Goal: Task Accomplishment & Management: Use online tool/utility

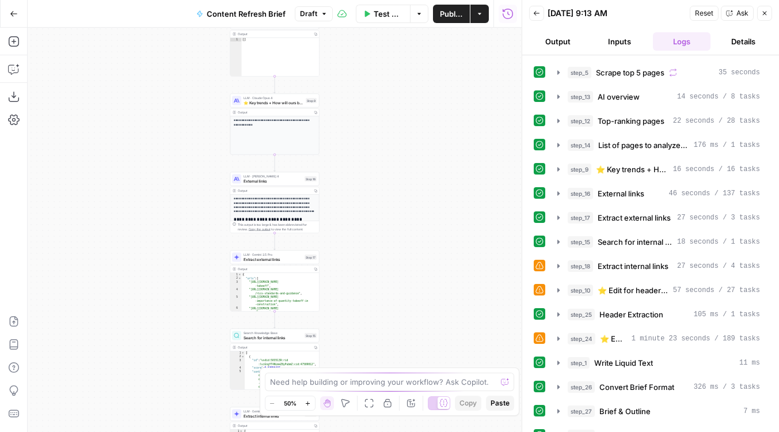
scroll to position [109, 0]
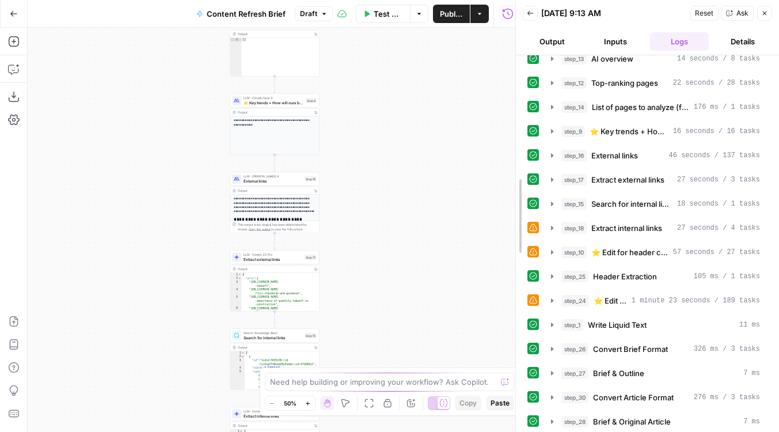
drag, startPoint x: 524, startPoint y: 321, endPoint x: 499, endPoint y: 320, distance: 24.8
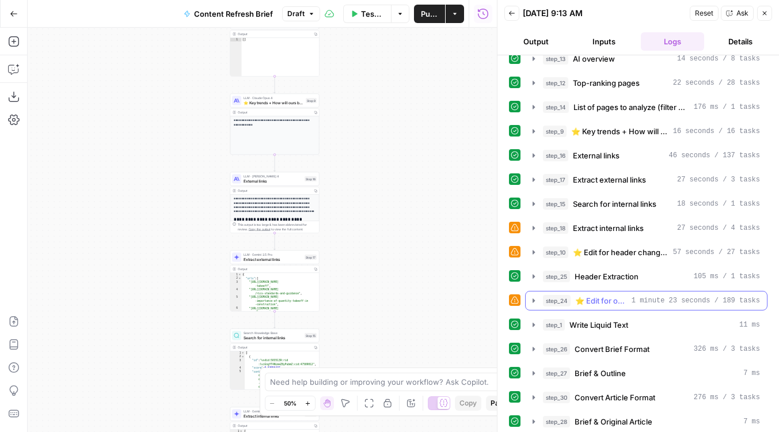
click at [569, 300] on span "step_24" at bounding box center [557, 301] width 28 height 12
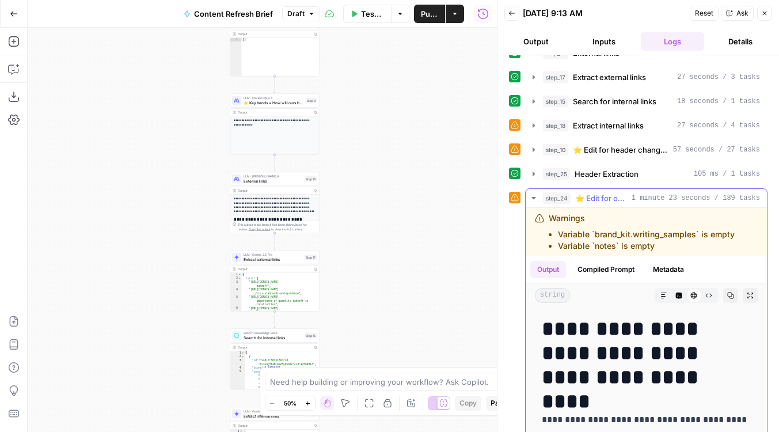
scroll to position [170, 0]
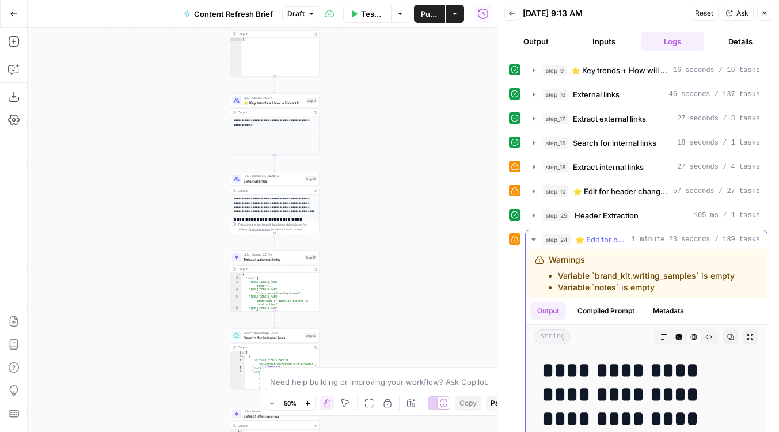
click at [571, 238] on div "step_24 ⭐️ Edit for outline changes 1 minute 23 seconds / 189 tasks" at bounding box center [651, 240] width 217 height 12
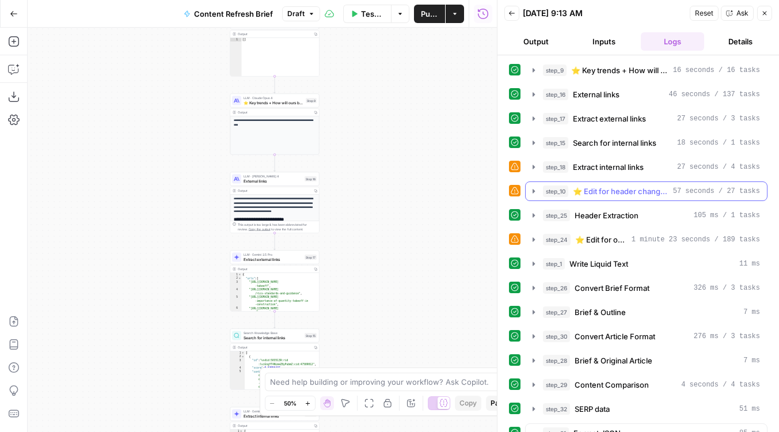
click at [572, 195] on div "step_10 ⭐️ Edit for header changes 57 seconds / 27 tasks" at bounding box center [651, 191] width 217 height 12
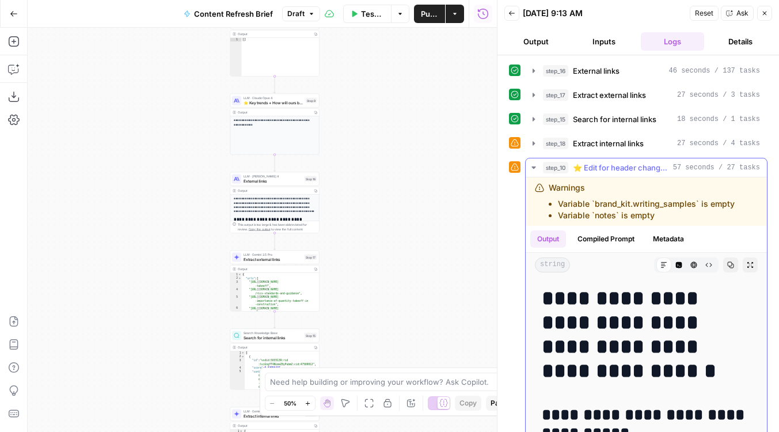
scroll to position [127, 0]
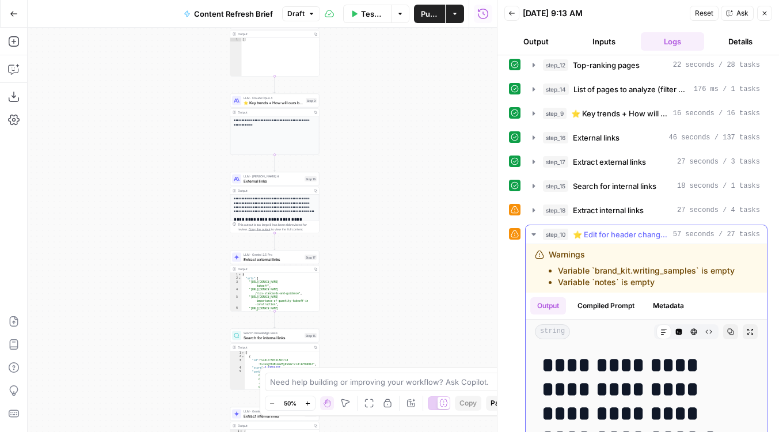
click at [573, 232] on span "⭐️ Edit for header changes" at bounding box center [621, 235] width 96 height 12
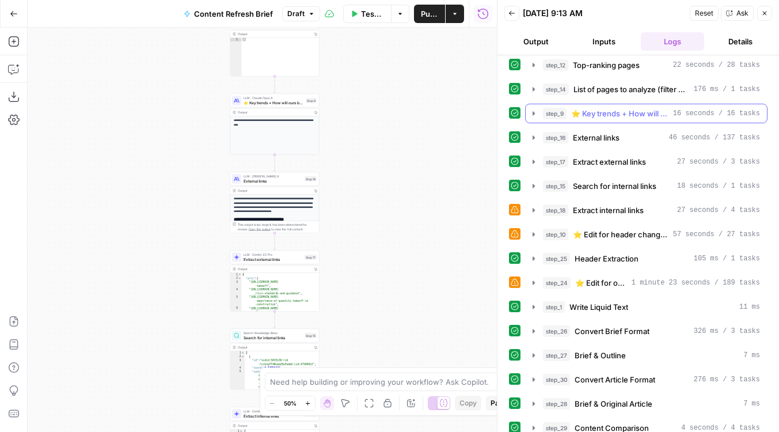
click at [573, 104] on button "step_9 ⭐️ Key trends + How will ours be better 16 seconds / 16 tasks" at bounding box center [646, 113] width 241 height 18
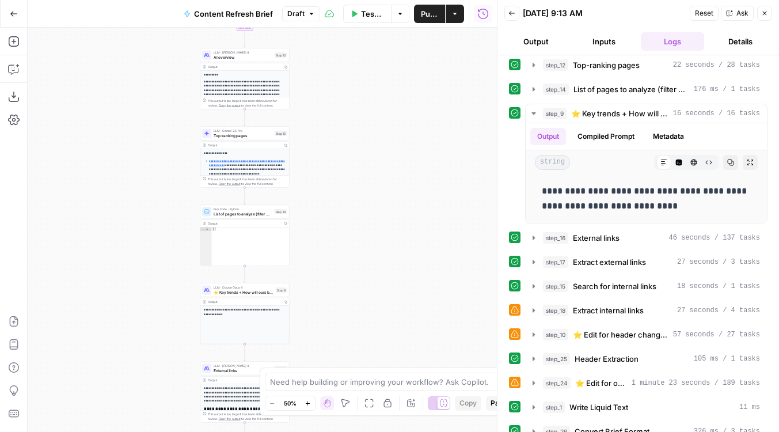
drag, startPoint x: 389, startPoint y: 160, endPoint x: 359, endPoint y: 359, distance: 201.5
click at [359, 359] on div "Workflow Input Settings Inputs Run Code · Python Word count Step 3 Output Copy …" at bounding box center [262, 230] width 469 height 404
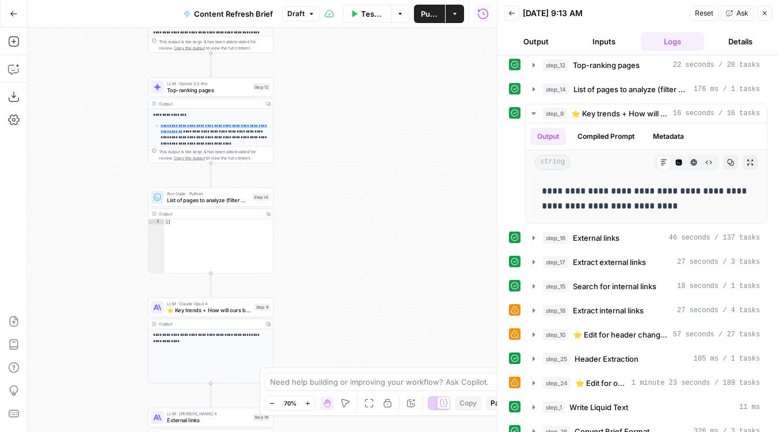
drag, startPoint x: 328, startPoint y: 279, endPoint x: 328, endPoint y: 160, distance: 119.8
click at [328, 160] on div "Workflow Input Settings Inputs Run Code · Python Word count Step 3 Output Copy …" at bounding box center [262, 230] width 469 height 404
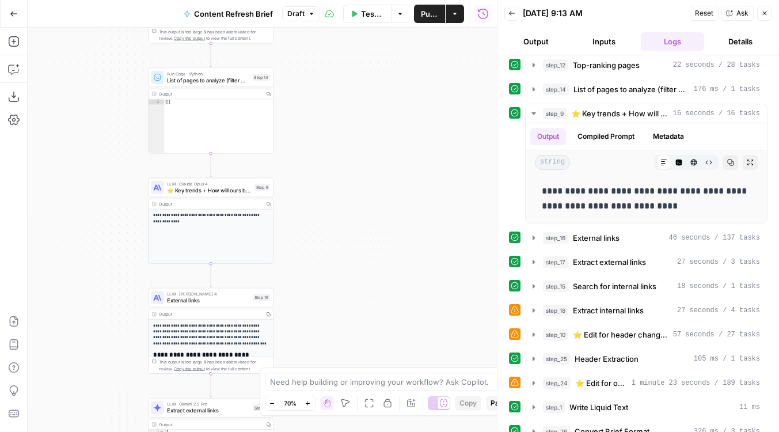
click at [213, 183] on span "LLM · Claude Opus 4" at bounding box center [209, 184] width 84 height 6
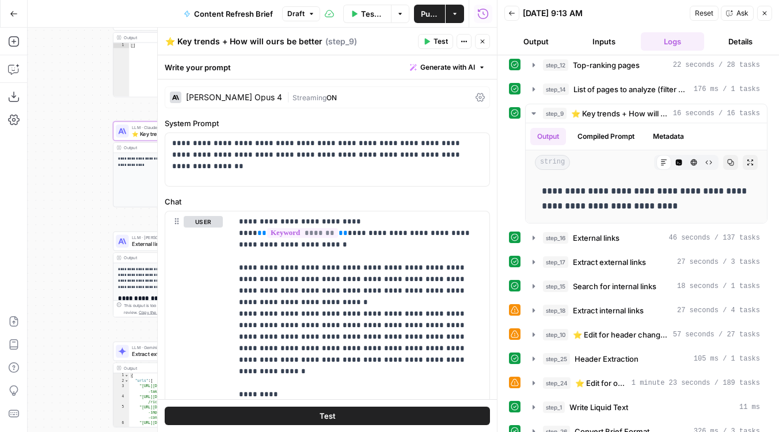
drag, startPoint x: 108, startPoint y: 264, endPoint x: 54, endPoint y: 185, distance: 96.0
click at [54, 185] on div "Workflow Input Settings Inputs Run Code · Python Word count Step 3 Output Copy …" at bounding box center [262, 230] width 469 height 404
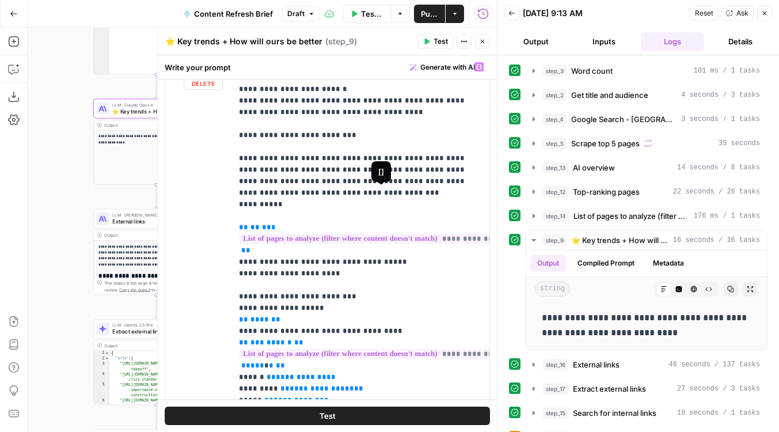
scroll to position [208, 33]
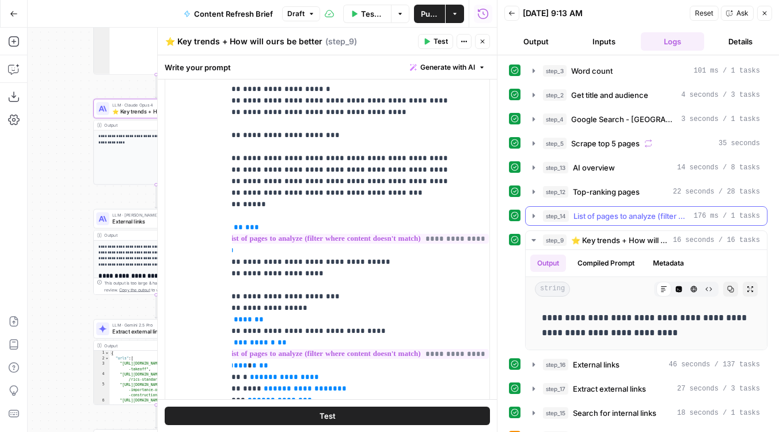
click at [579, 225] on div "step_14 List of pages to analyze (filter where content doesn't match) 176 ms / …" at bounding box center [646, 216] width 242 height 20
click at [579, 220] on span "List of pages to analyze (filter where content doesn't match)" at bounding box center [632, 216] width 116 height 12
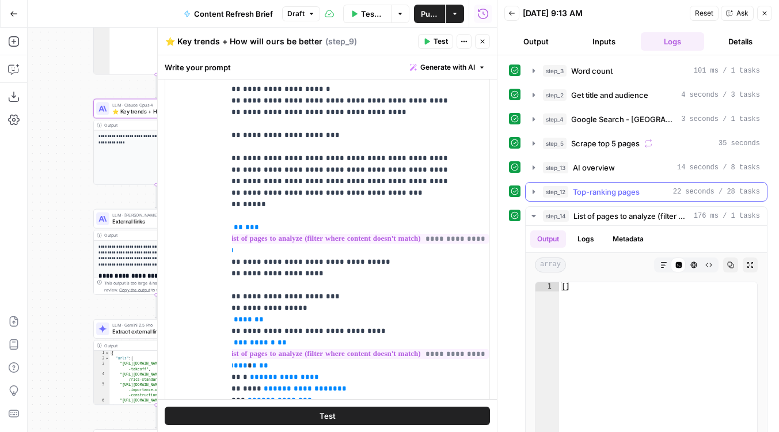
scroll to position [43, 0]
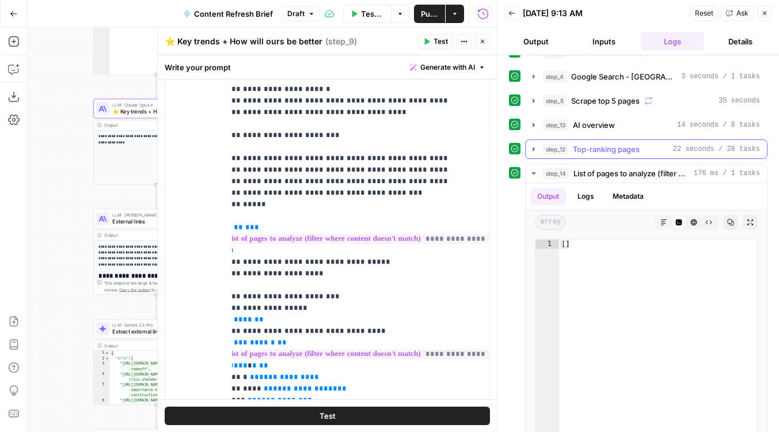
click at [577, 151] on span "Top-ranking pages" at bounding box center [606, 149] width 67 height 12
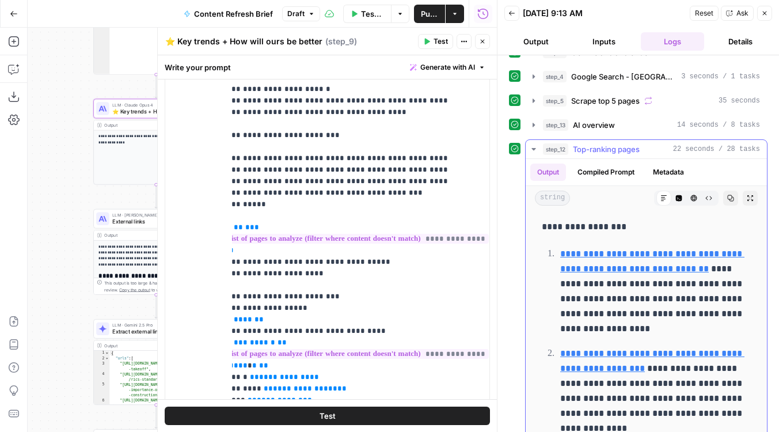
click at [577, 151] on span "Top-ranking pages" at bounding box center [606, 149] width 67 height 12
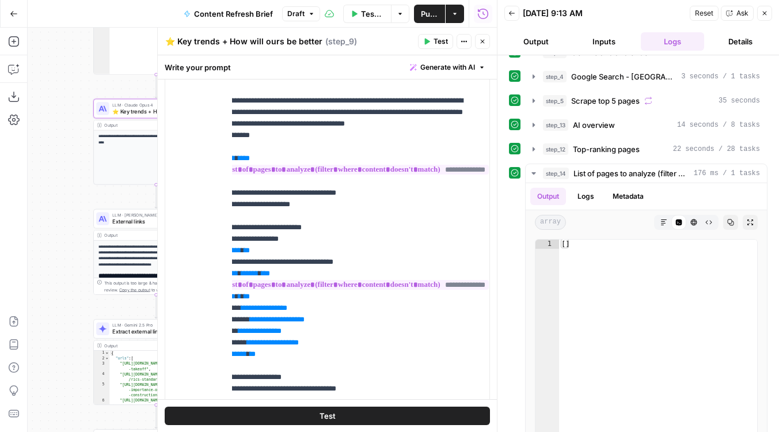
click at [479, 41] on icon "button" at bounding box center [482, 41] width 7 height 7
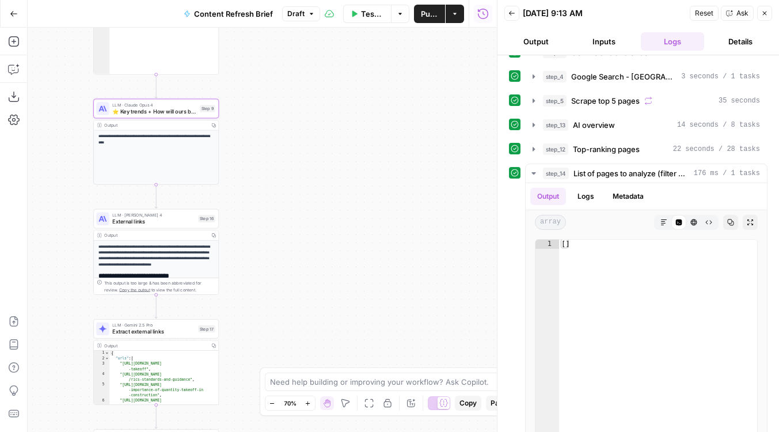
drag, startPoint x: 303, startPoint y: 161, endPoint x: 389, endPoint y: 371, distance: 226.6
click at [389, 371] on body "Foundation Inc. New Home Browse Insights Opportunities Your Data Flightpath Rec…" at bounding box center [389, 216] width 779 height 432
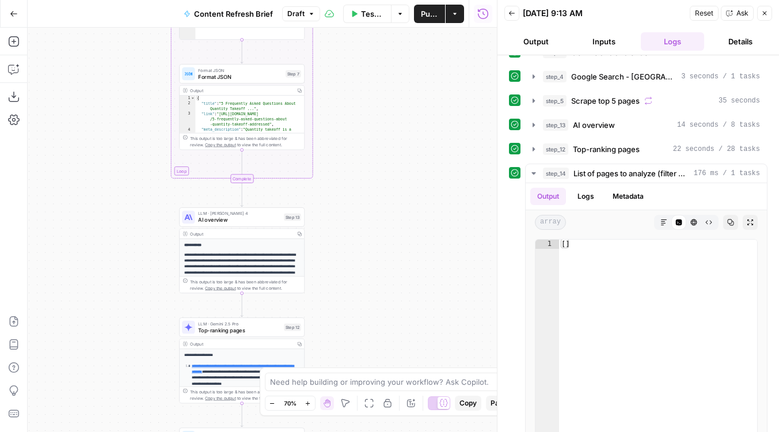
drag, startPoint x: 374, startPoint y: 134, endPoint x: 374, endPoint y: 363, distance: 229.2
click at [374, 363] on div "Workflow Input Settings Inputs Run Code · Python Word count Step 3 Output Copy …" at bounding box center [262, 230] width 469 height 404
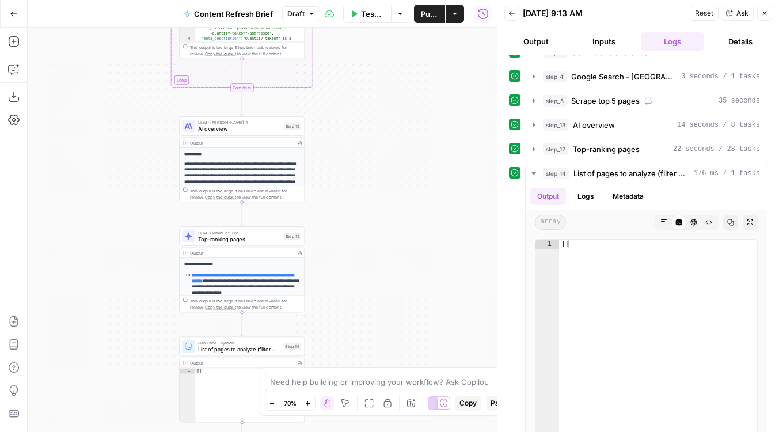
drag, startPoint x: 376, startPoint y: 181, endPoint x: 376, endPoint y: 85, distance: 95.6
click at [376, 85] on div "Workflow Input Settings Inputs Run Code · Python Word count Step 3 Output Copy …" at bounding box center [262, 230] width 469 height 404
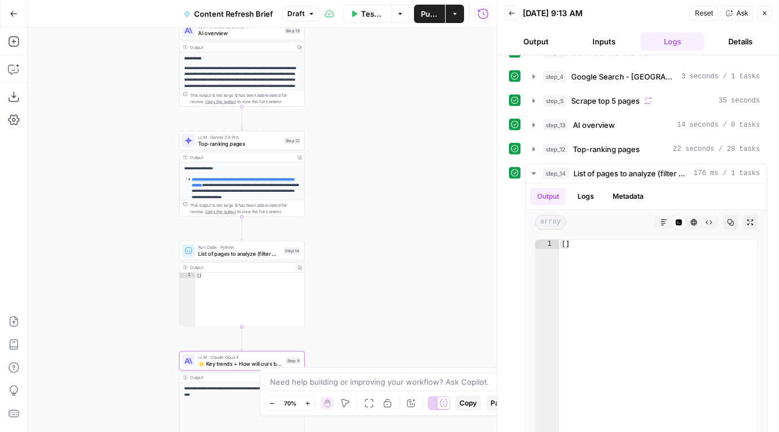
click at [279, 252] on span "List of pages to analyze (filter where content doesn't match)" at bounding box center [239, 253] width 82 height 8
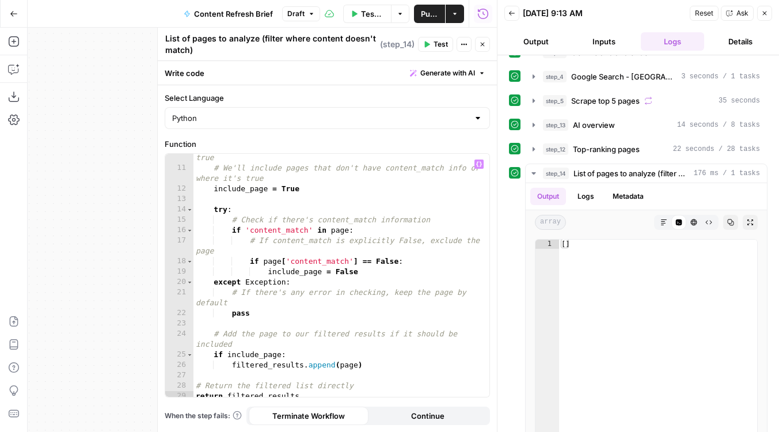
scroll to position [120, 0]
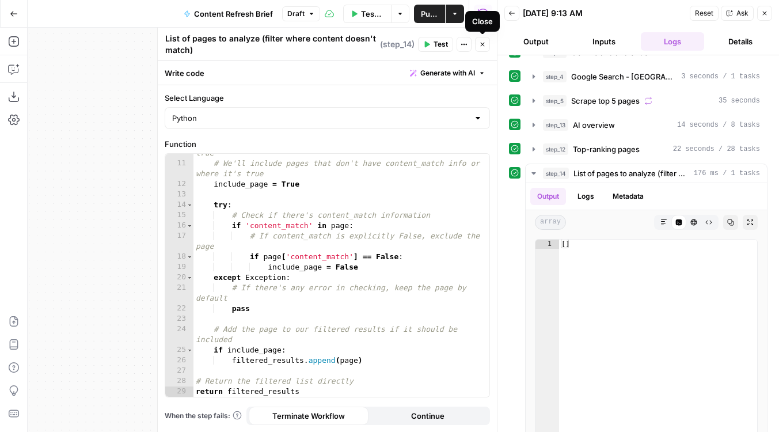
click at [481, 44] on icon "button" at bounding box center [482, 44] width 7 height 7
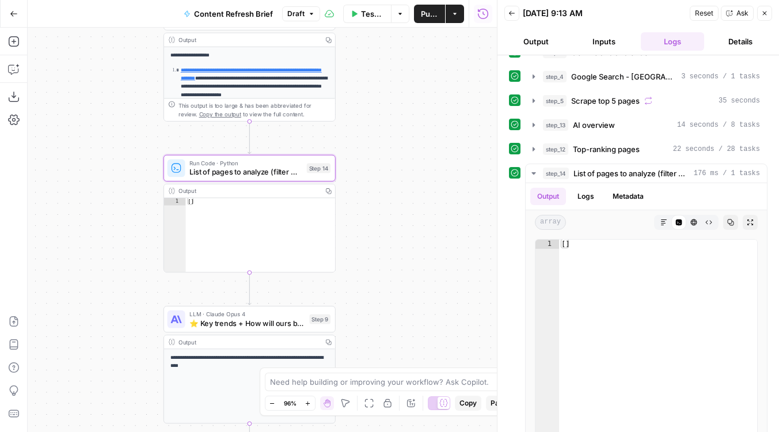
drag, startPoint x: 355, startPoint y: 217, endPoint x: 404, endPoint y: 115, distance: 113.3
click at [404, 115] on div "Workflow Input Settings Inputs Run Code · Python Word count Step 3 Output Copy …" at bounding box center [262, 230] width 469 height 404
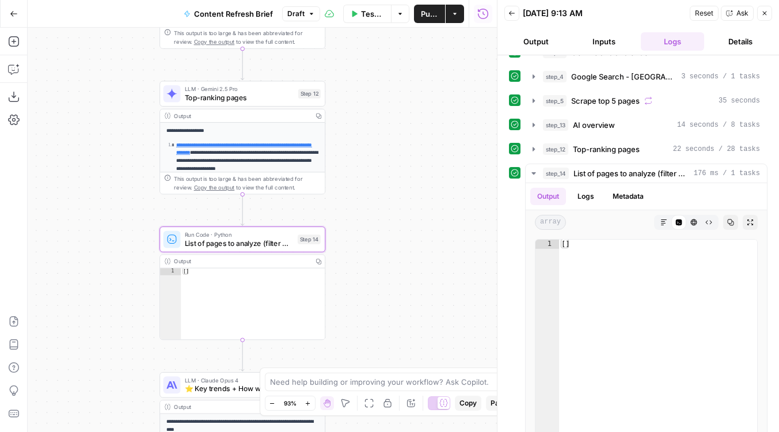
drag, startPoint x: 406, startPoint y: 115, endPoint x: 393, endPoint y: 188, distance: 74.2
click at [393, 188] on div "Workflow Input Settings Inputs Run Code · Python Word count Step 3 Output Copy …" at bounding box center [262, 230] width 469 height 404
click at [260, 222] on icon "button" at bounding box center [259, 219] width 8 height 8
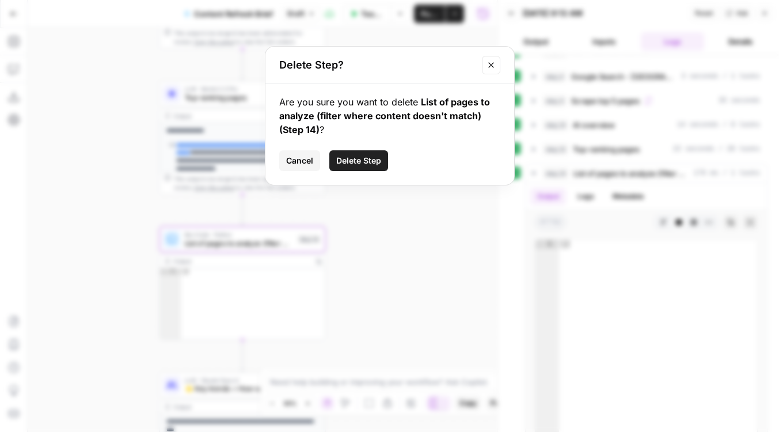
click at [369, 160] on span "Delete Step" at bounding box center [358, 161] width 45 height 12
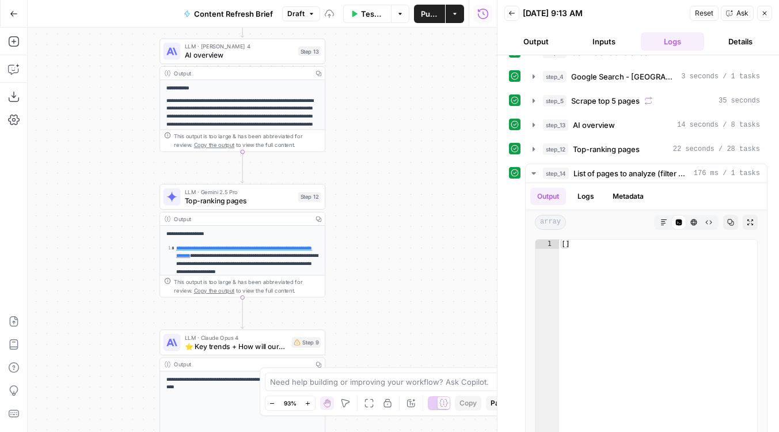
drag, startPoint x: 373, startPoint y: 123, endPoint x: 373, endPoint y: 226, distance: 103.1
click at [373, 226] on div "Workflow Input Settings Inputs Run Code · Python Word count Step 3 Output Copy …" at bounding box center [262, 230] width 469 height 404
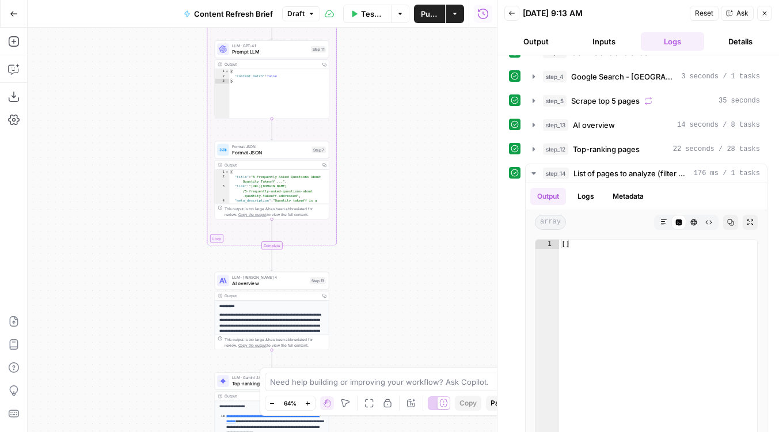
drag, startPoint x: 386, startPoint y: 117, endPoint x: 375, endPoint y: 291, distance: 174.3
click at [375, 291] on div "Workflow Input Settings Inputs Run Code · Python Word count Step 3 Output Copy …" at bounding box center [262, 230] width 469 height 404
drag, startPoint x: 404, startPoint y: 66, endPoint x: 385, endPoint y: 365, distance: 300.1
click at [385, 365] on div "Workflow Input Settings Inputs Run Code · Python Word count Step 3 Output Copy …" at bounding box center [262, 230] width 469 height 404
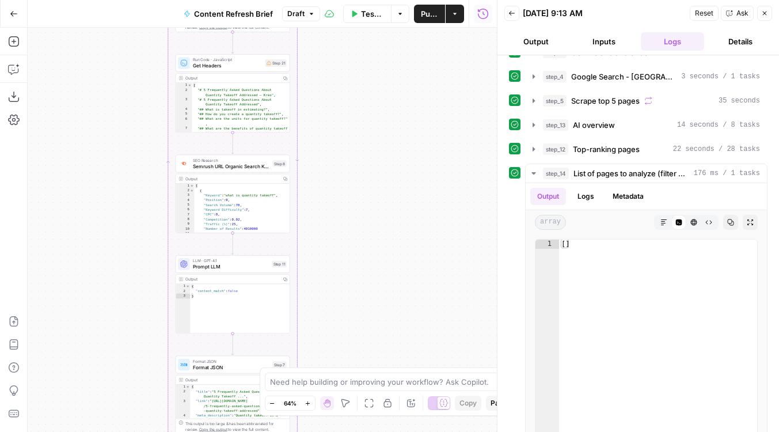
drag, startPoint x: 385, startPoint y: 158, endPoint x: 366, endPoint y: 29, distance: 130.5
click at [366, 29] on div "Workflow Input Settings Inputs Run Code · Python Word count Step 3 Output Copy …" at bounding box center [262, 230] width 469 height 404
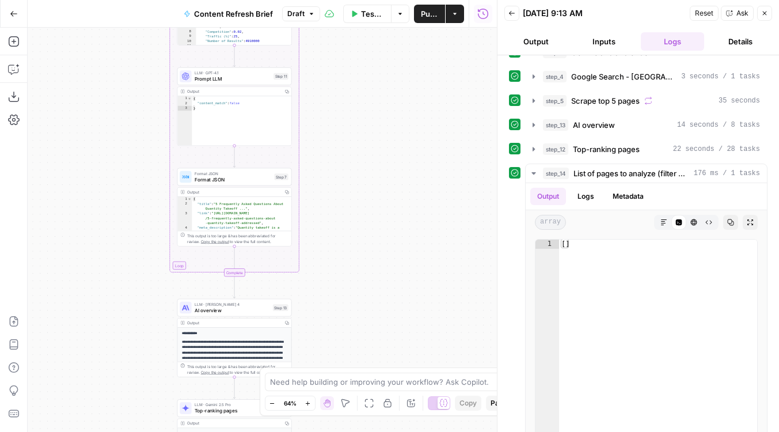
drag, startPoint x: 365, startPoint y: 226, endPoint x: 366, endPoint y: 36, distance: 190.1
click at [366, 36] on div "Workflow Input Settings Inputs Run Code · Python Word count Step 3 Output Copy …" at bounding box center [262, 230] width 469 height 404
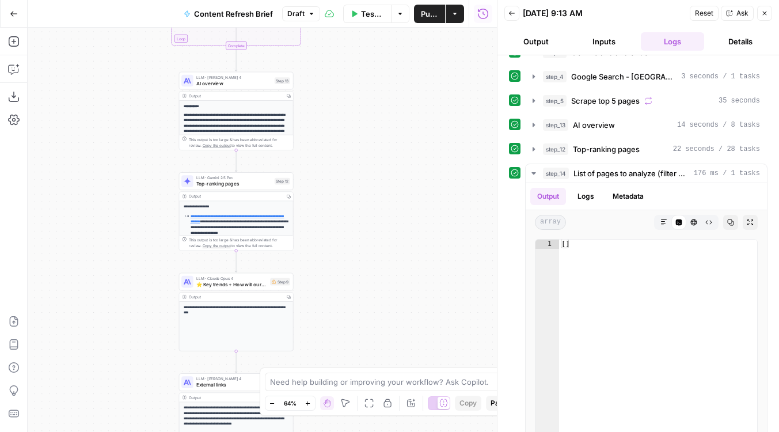
drag, startPoint x: 361, startPoint y: 139, endPoint x: 361, endPoint y: 97, distance: 41.5
click at [361, 97] on div "Workflow Input Settings Inputs Run Code · Python Word count Step 3 Output Copy …" at bounding box center [262, 230] width 469 height 404
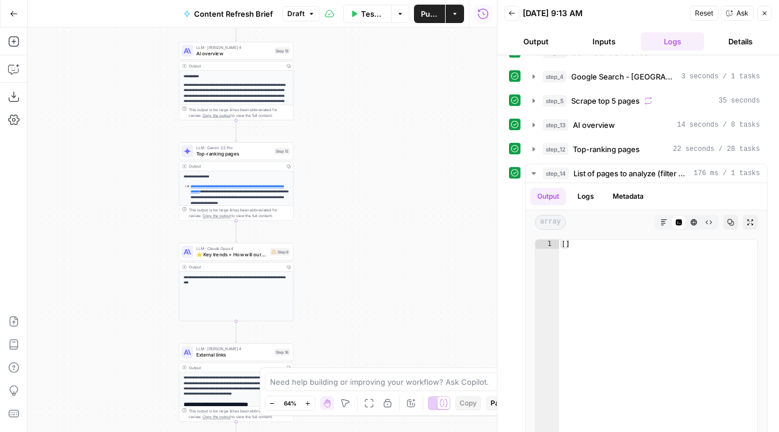
click at [241, 256] on span "⭐️ Key trends + How will ours be better" at bounding box center [231, 254] width 71 height 7
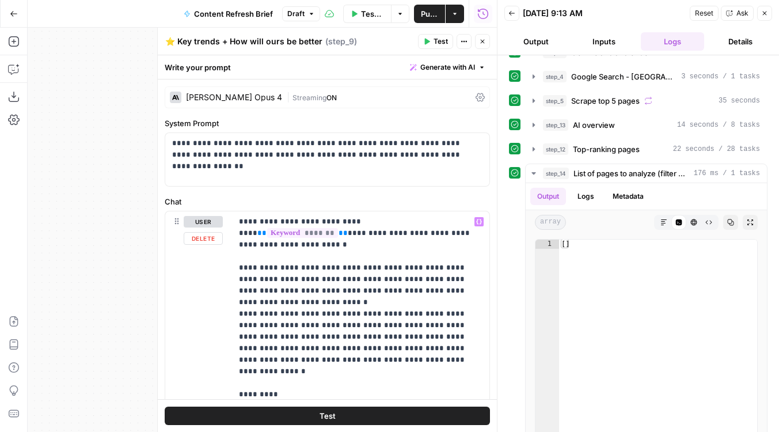
scroll to position [343, 0]
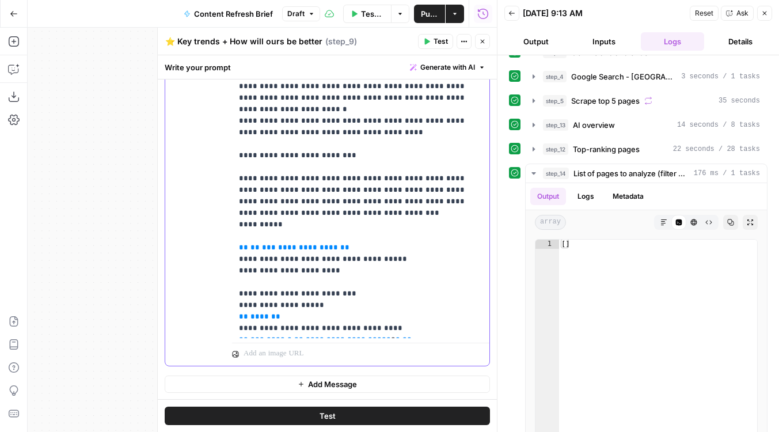
click at [300, 244] on span "**********" at bounding box center [308, 247] width 60 height 7
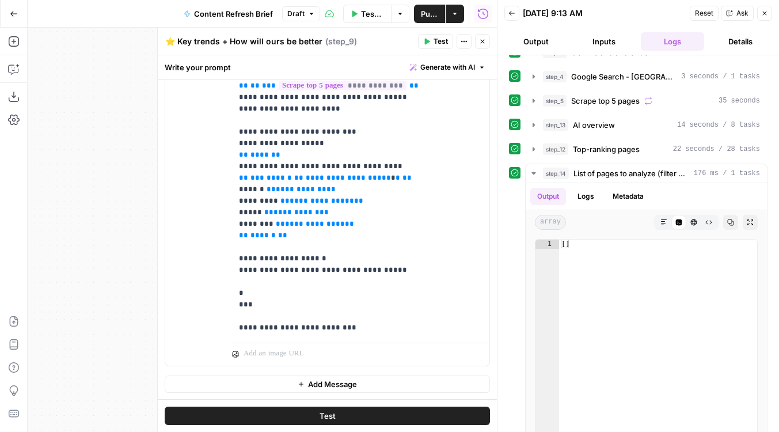
click at [441, 49] on header "⭐️ Key trends + How will ours be better ⭐️ Key trends + How will ours be better…" at bounding box center [327, 42] width 339 height 28
click at [439, 45] on span "Test" at bounding box center [441, 41] width 14 height 10
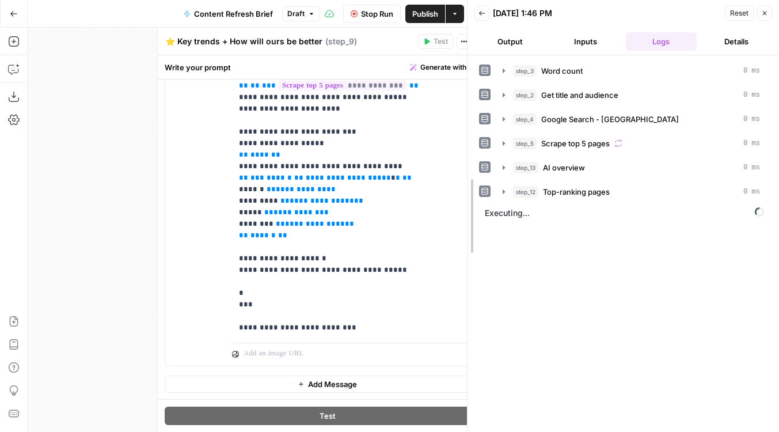
drag, startPoint x: 500, startPoint y: 76, endPoint x: 458, endPoint y: 76, distance: 41.5
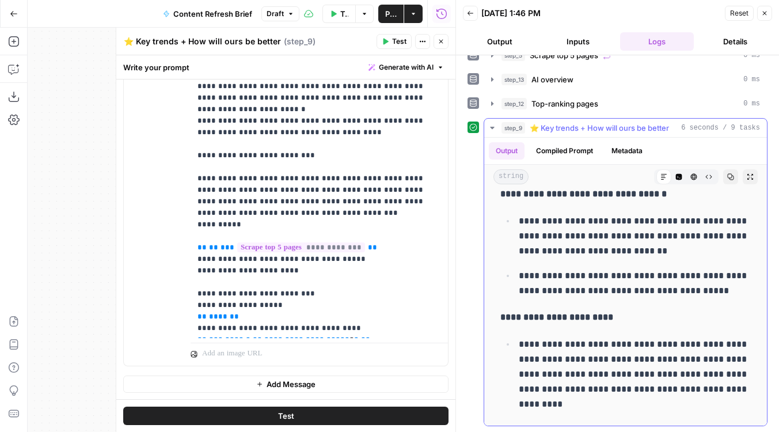
scroll to position [0, 0]
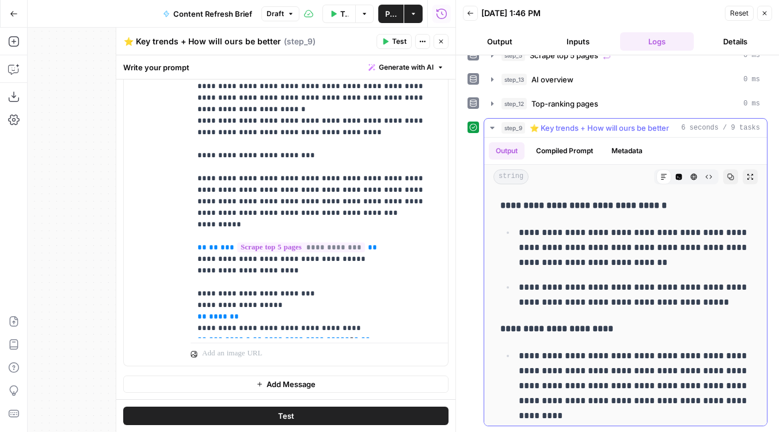
click at [564, 153] on button "Compiled Prompt" at bounding box center [564, 150] width 71 height 17
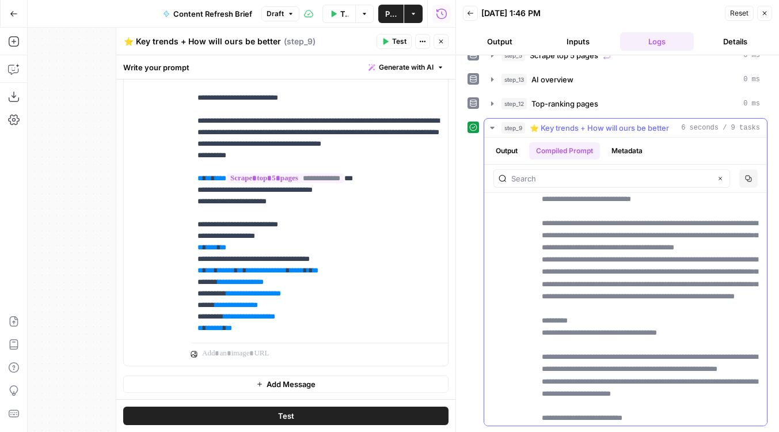
scroll to position [226, 0]
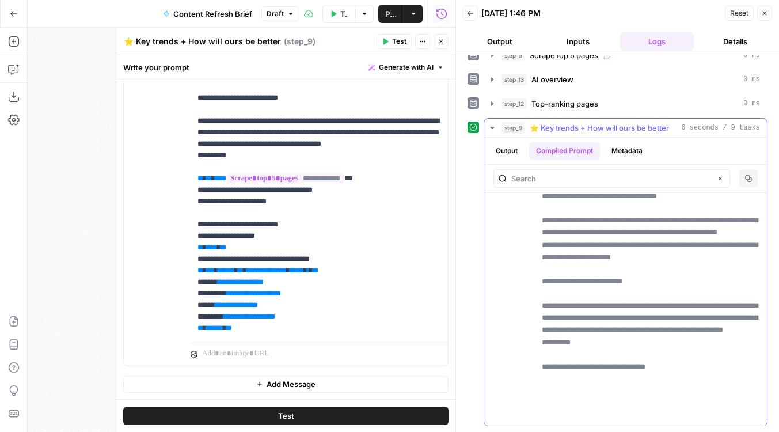
drag, startPoint x: 558, startPoint y: 412, endPoint x: 711, endPoint y: 414, distance: 153.2
click at [711, 414] on p "**********" at bounding box center [651, 232] width 218 height 377
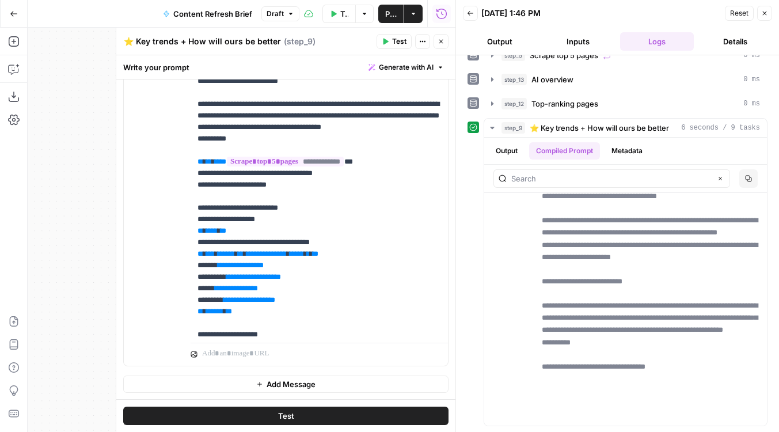
scroll to position [43, 0]
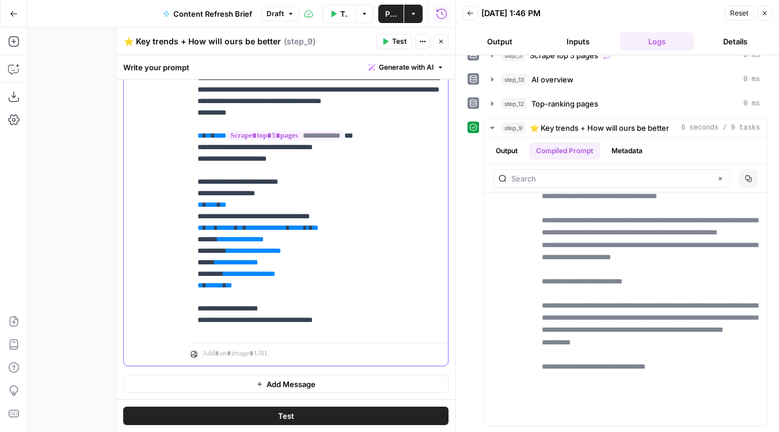
drag, startPoint x: 394, startPoint y: 158, endPoint x: 143, endPoint y: 149, distance: 251.3
click at [143, 149] on div "**********" at bounding box center [286, 117] width 324 height 497
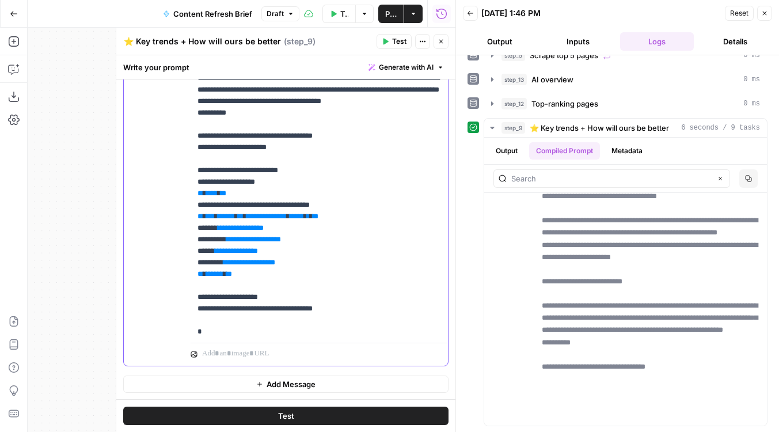
scroll to position [0, 0]
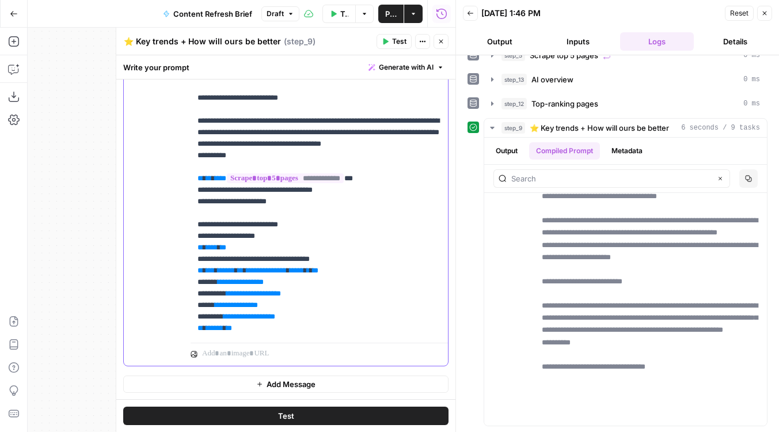
click at [351, 231] on p "**********" at bounding box center [320, 184] width 244 height 622
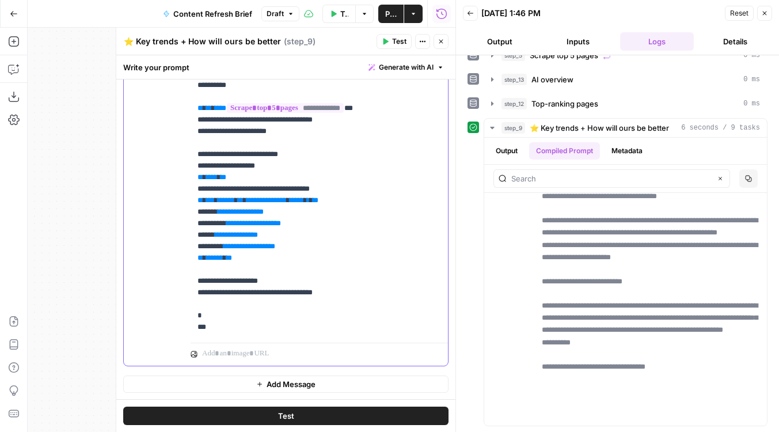
scroll to position [71, 0]
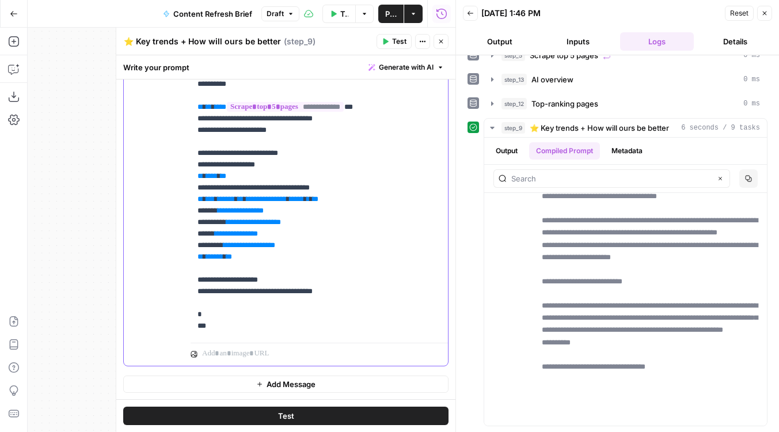
drag, startPoint x: 251, startPoint y: 199, endPoint x: 177, endPoint y: 134, distance: 98.3
click at [177, 134] on div "**********" at bounding box center [286, 117] width 324 height 497
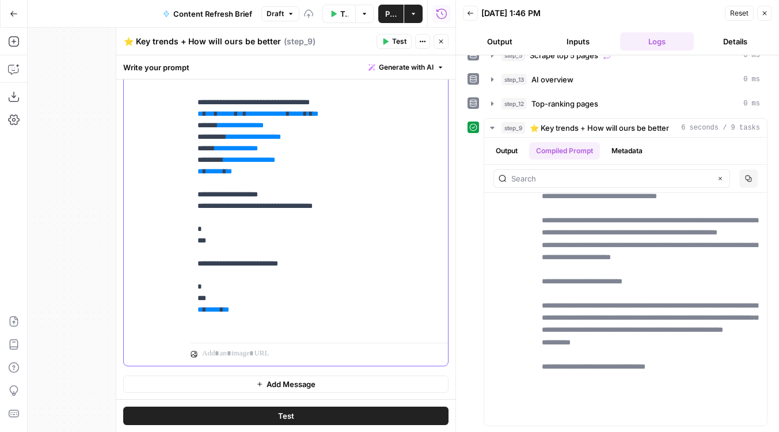
scroll to position [93, 0]
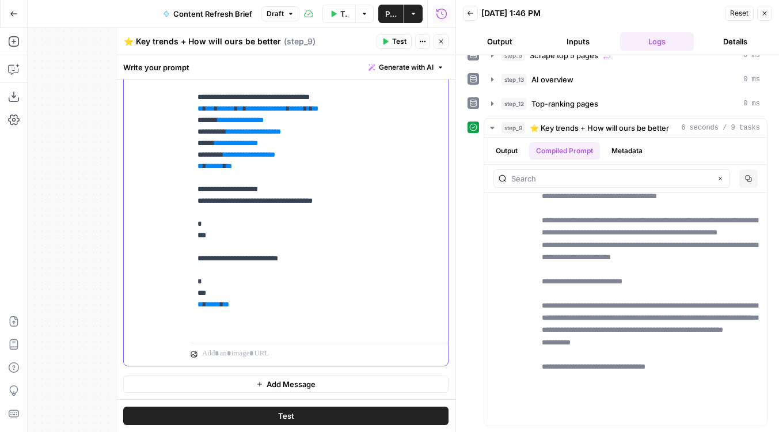
drag, startPoint x: 256, startPoint y: 333, endPoint x: 182, endPoint y: 329, distance: 74.4
click at [182, 329] on div "**********" at bounding box center [286, 117] width 324 height 497
click at [389, 37] on button "Test" at bounding box center [394, 41] width 35 height 15
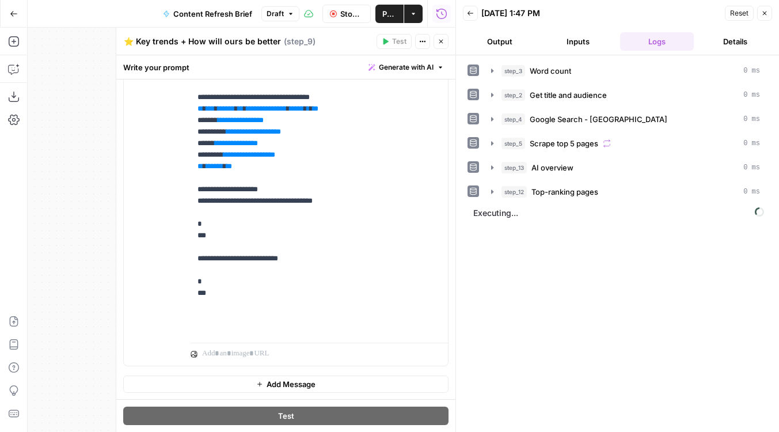
click at [495, 36] on button "Output" at bounding box center [500, 41] width 74 height 18
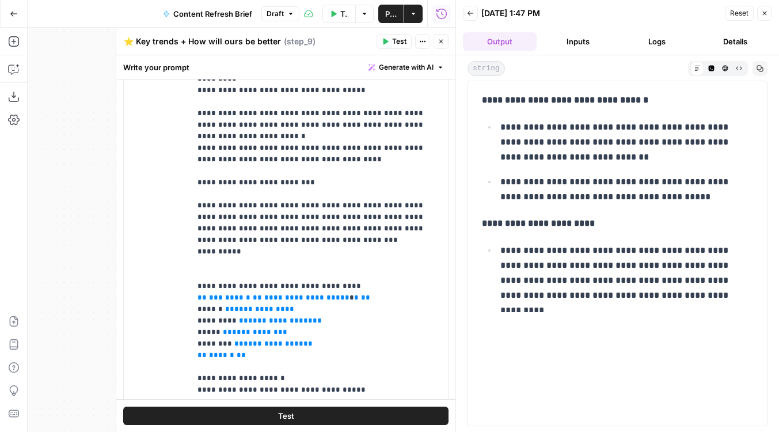
scroll to position [343, 0]
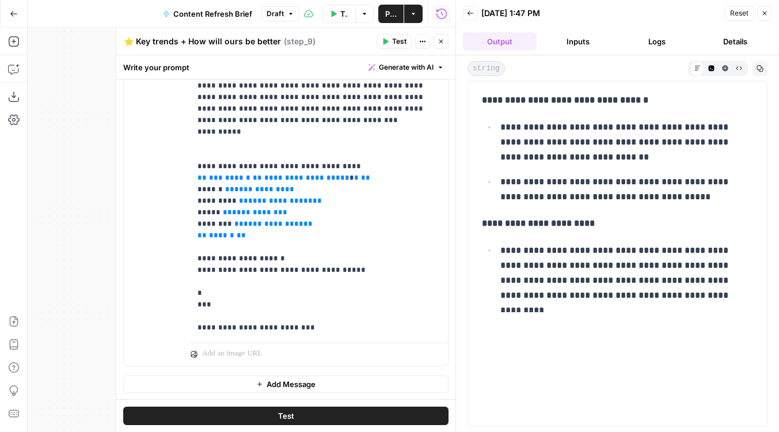
click at [643, 40] on button "Logs" at bounding box center [657, 41] width 74 height 18
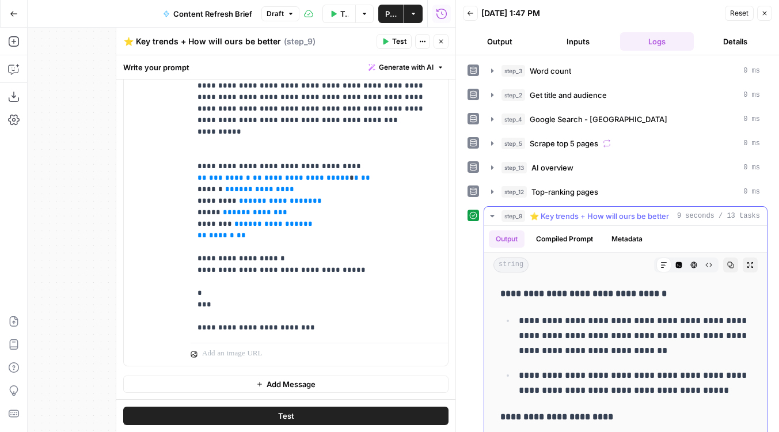
click at [564, 241] on button "Compiled Prompt" at bounding box center [564, 238] width 71 height 17
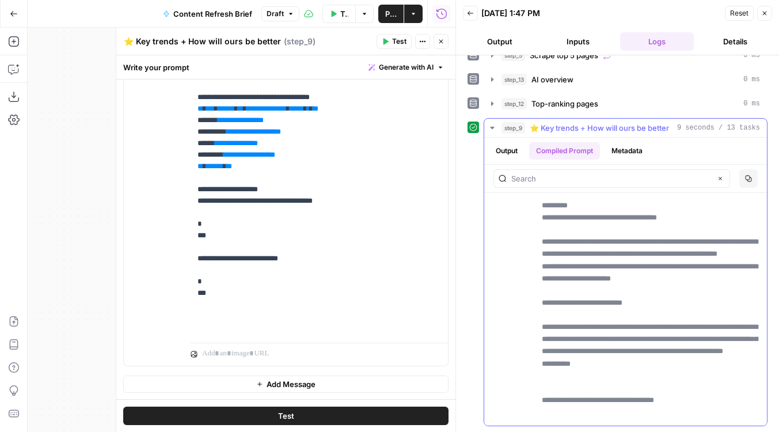
scroll to position [203, 0]
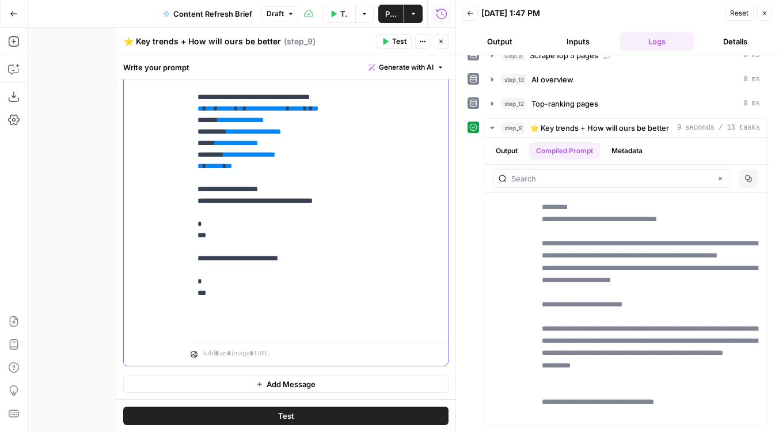
click at [235, 112] on span "******" at bounding box center [226, 108] width 17 height 7
click at [283, 112] on span "**********" at bounding box center [267, 108] width 40 height 7
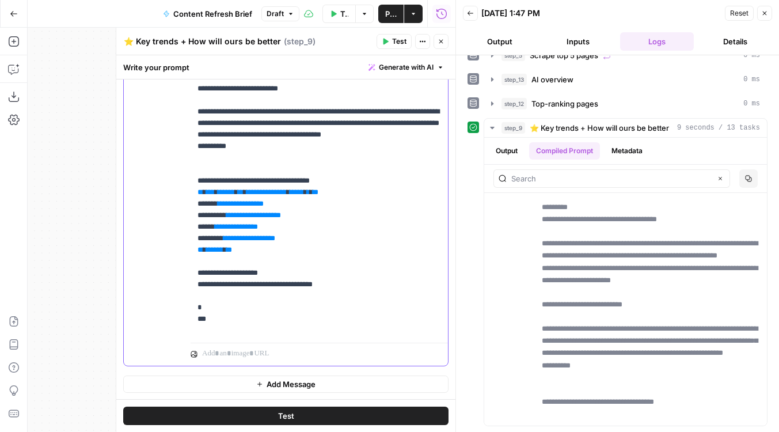
scroll to position [0, 0]
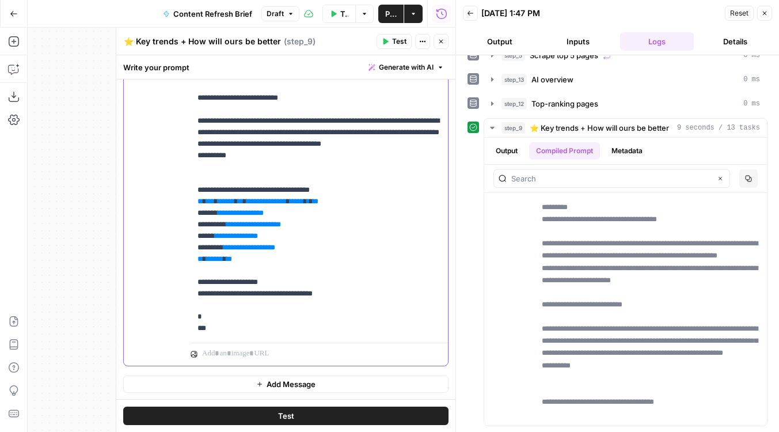
click at [275, 205] on span "**********" at bounding box center [267, 201] width 40 height 7
click at [401, 43] on span "Test" at bounding box center [399, 41] width 14 height 10
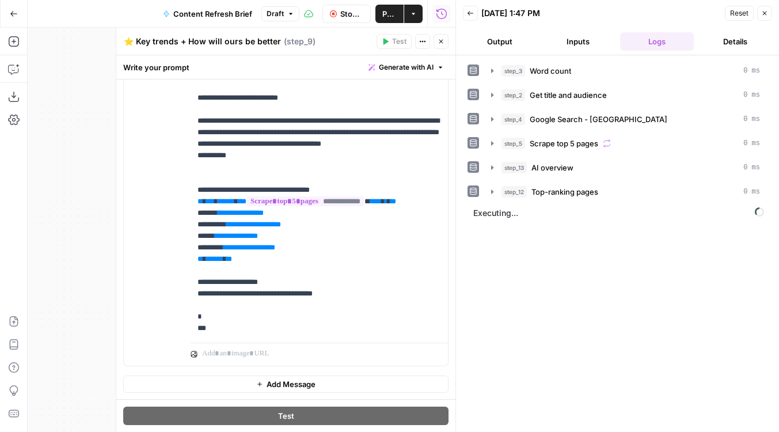
click at [492, 53] on header "Back [DATE] 1:47 PM Reset Close Output Inputs Logs Details" at bounding box center [617, 27] width 323 height 55
click at [492, 47] on button "Output" at bounding box center [500, 41] width 74 height 18
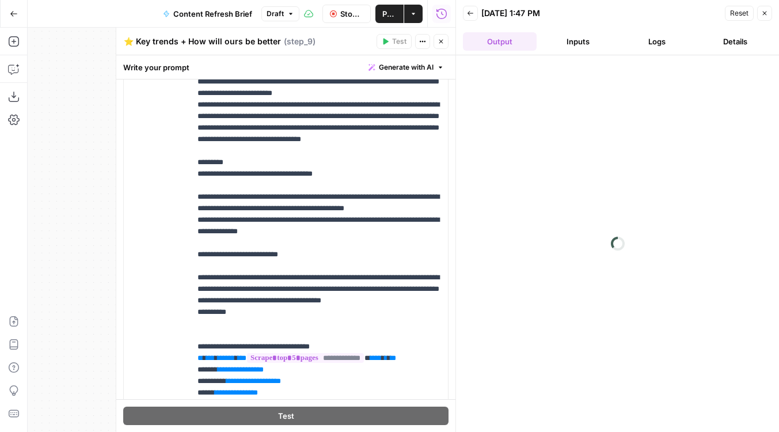
scroll to position [185, 0]
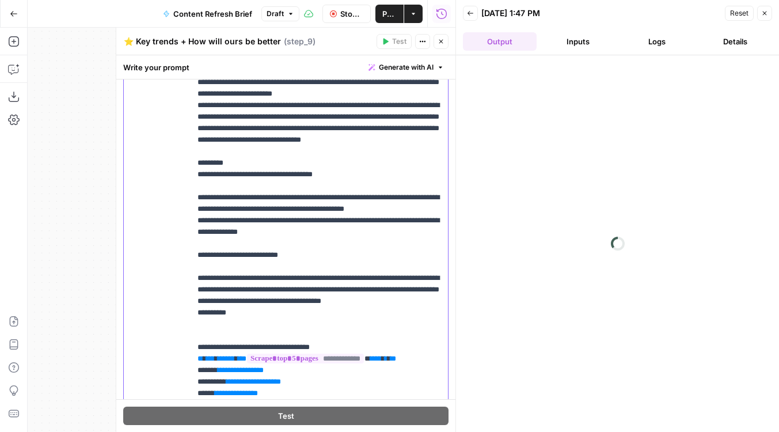
drag, startPoint x: 256, startPoint y: 335, endPoint x: 171, endPoint y: 174, distance: 182.4
click at [171, 174] on div "**********" at bounding box center [286, 274] width 324 height 497
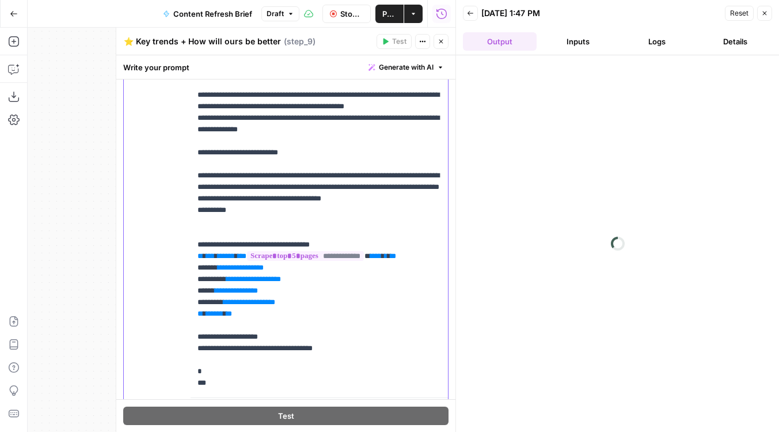
scroll to position [93, 0]
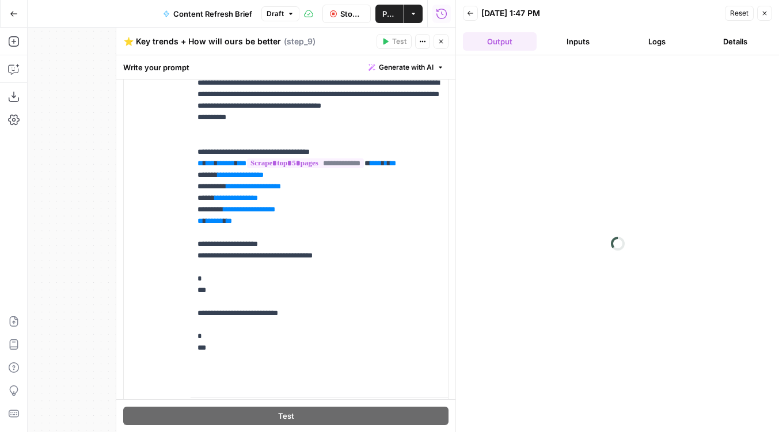
click at [649, 37] on button "Logs" at bounding box center [657, 41] width 74 height 18
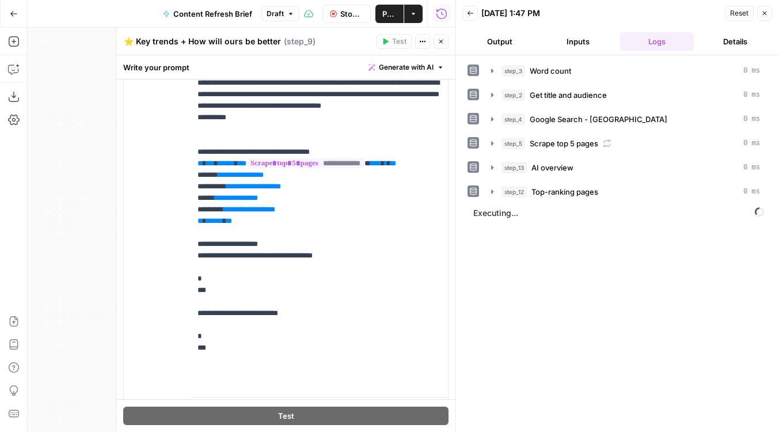
click at [510, 35] on button "Output" at bounding box center [500, 41] width 74 height 18
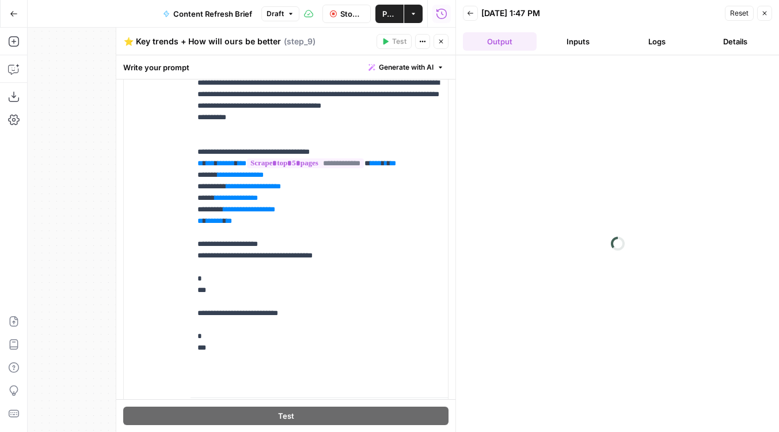
click at [650, 38] on button "Logs" at bounding box center [657, 41] width 74 height 18
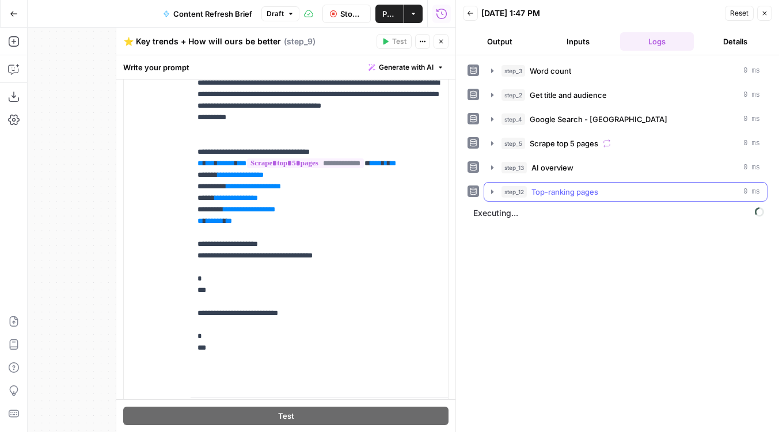
click at [530, 195] on div "step_12 Top-ranking pages 0 ms" at bounding box center [631, 192] width 259 height 12
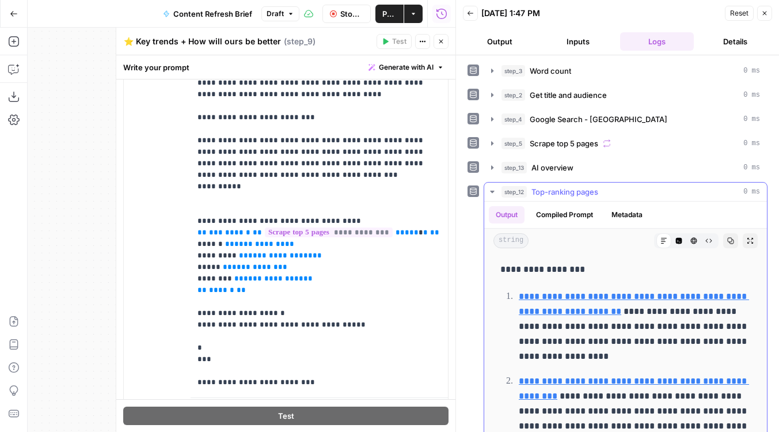
click at [530, 195] on div "step_12 Top-ranking pages 0 ms" at bounding box center [631, 192] width 259 height 12
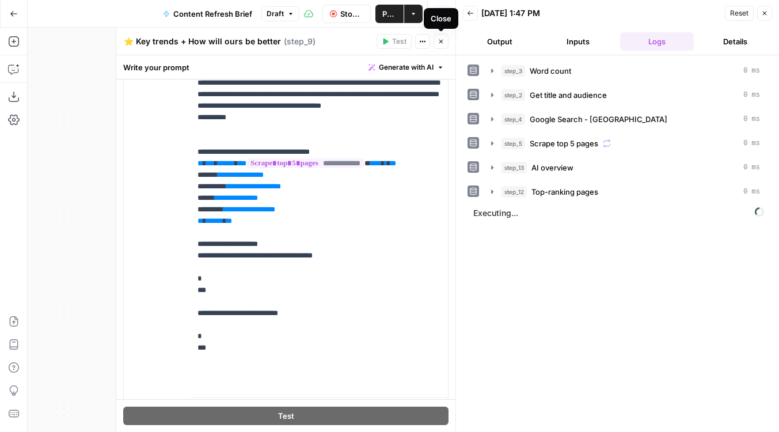
click at [444, 38] on icon "button" at bounding box center [441, 41] width 7 height 7
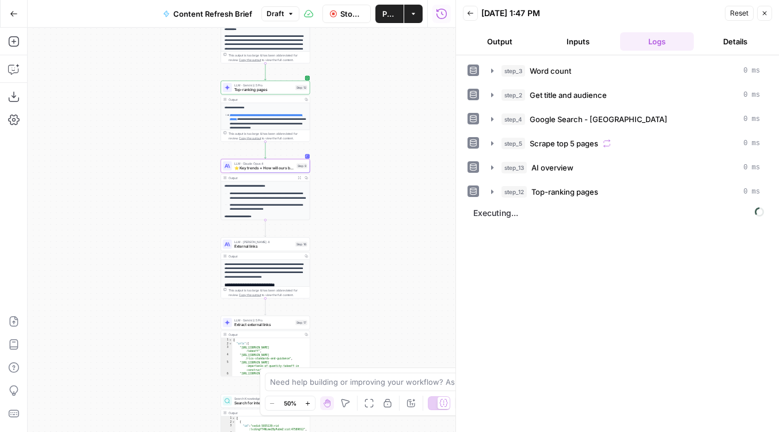
drag, startPoint x: 366, startPoint y: 138, endPoint x: 367, endPoint y: 69, distance: 69.7
click at [367, 69] on div "Workflow Input Settings Inputs Run Code · Python Word count Step 3 Output Copy …" at bounding box center [242, 230] width 428 height 404
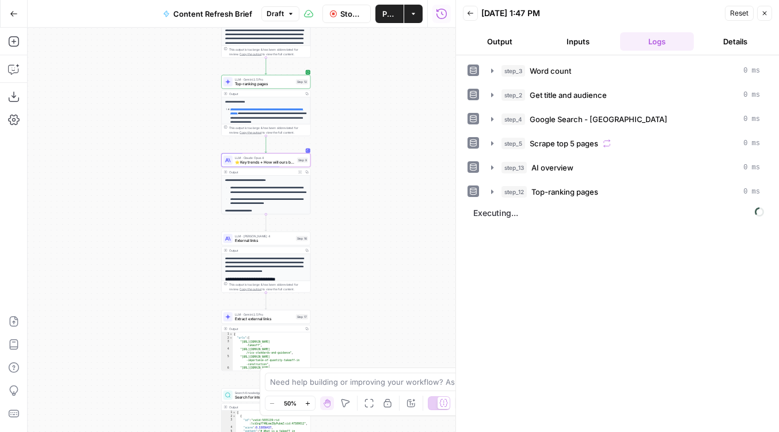
drag, startPoint x: 355, startPoint y: 252, endPoint x: 355, endPoint y: 28, distance: 224.1
click at [355, 28] on div "Workflow Input Settings Inputs Run Code · Python Word count Step 3 Output Copy …" at bounding box center [242, 230] width 428 height 404
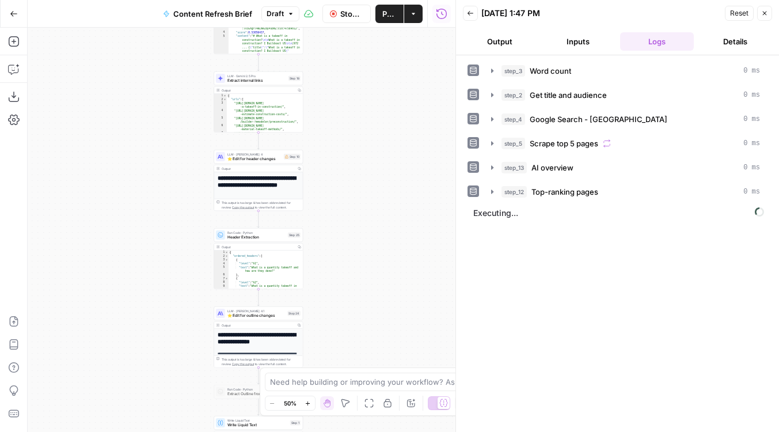
drag, startPoint x: 366, startPoint y: 187, endPoint x: 358, endPoint y: 31, distance: 156.9
click at [358, 31] on div "Workflow Input Settings Inputs Run Code · Python Word count Step 3 Output Copy …" at bounding box center [242, 230] width 428 height 404
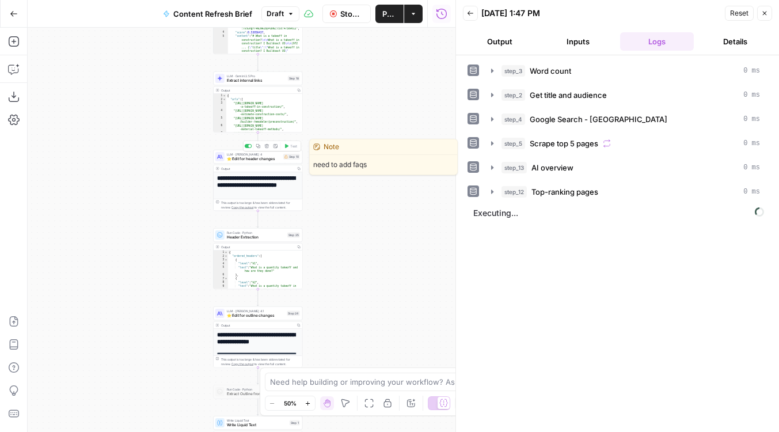
click at [260, 156] on span "⭐️ Edit for header changes" at bounding box center [254, 159] width 54 height 6
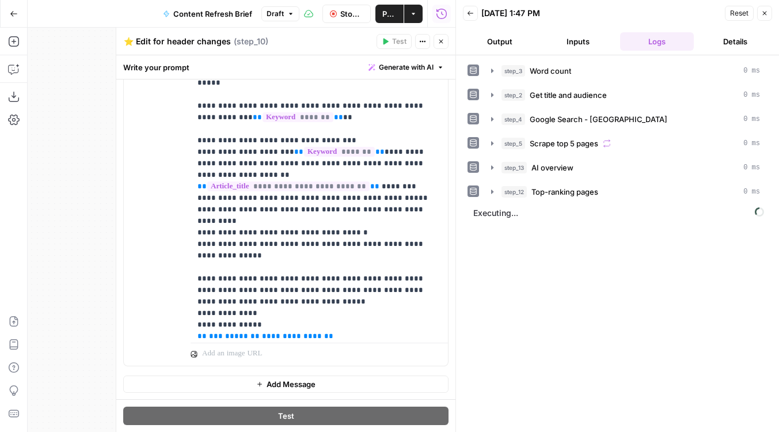
scroll to position [20, 0]
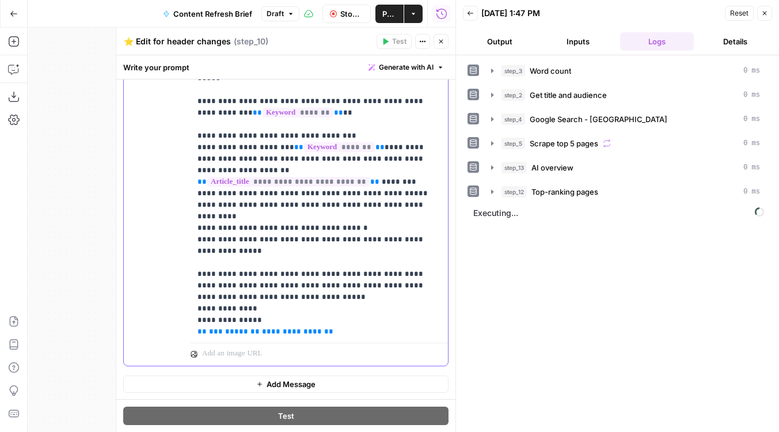
click at [281, 328] on span "**********" at bounding box center [292, 331] width 60 height 7
click at [443, 40] on icon "button" at bounding box center [441, 42] width 4 height 4
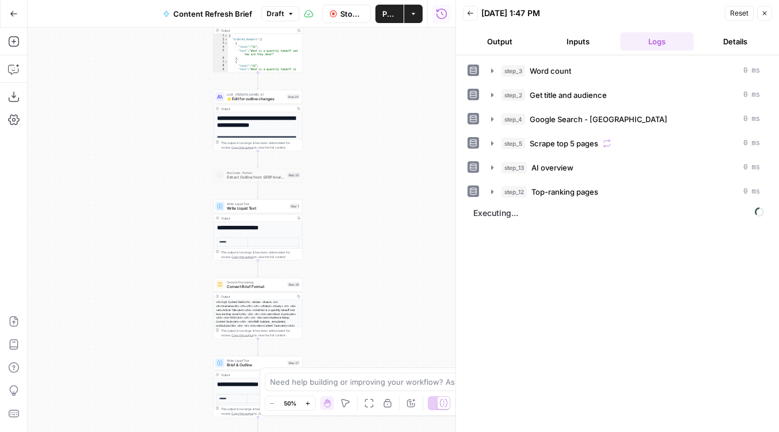
drag, startPoint x: 345, startPoint y: 331, endPoint x: 345, endPoint y: 115, distance: 216.6
click at [345, 115] on div "Workflow Input Settings Inputs Run Code · Python Word count Step 3 Output Copy …" at bounding box center [242, 230] width 428 height 404
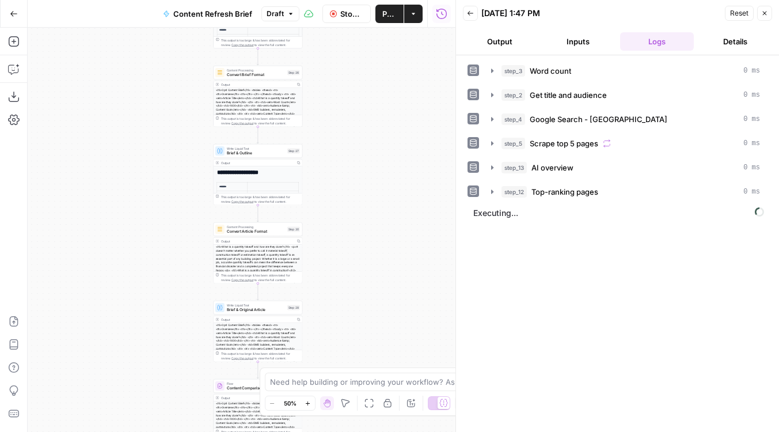
drag, startPoint x: 347, startPoint y: 79, endPoint x: 346, endPoint y: 93, distance: 13.3
click at [347, 77] on div "Workflow Input Settings Inputs Run Code · Python Word count Step 3 Output Copy …" at bounding box center [242, 230] width 428 height 404
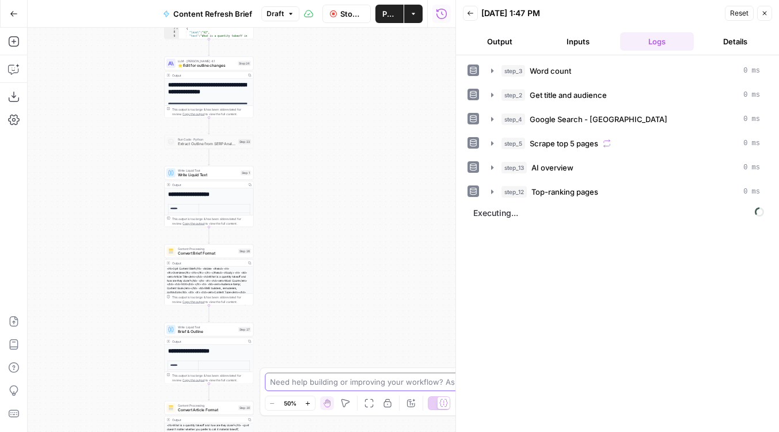
drag, startPoint x: 351, startPoint y: 264, endPoint x: 299, endPoint y: 478, distance: 219.9
click at [299, 431] on html "Foundation Inc. New Home Browse Insights Opportunities Your Data Flightpath Rec…" at bounding box center [389, 216] width 779 height 432
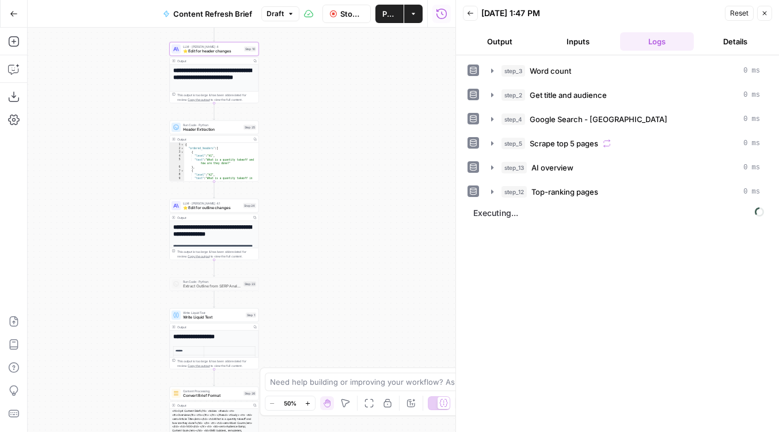
drag, startPoint x: 297, startPoint y: 112, endPoint x: 311, endPoint y: 478, distance: 366.0
click at [311, 431] on html "Foundation Inc. New Home Browse Insights Opportunities Your Data Flightpath Rec…" at bounding box center [389, 216] width 779 height 432
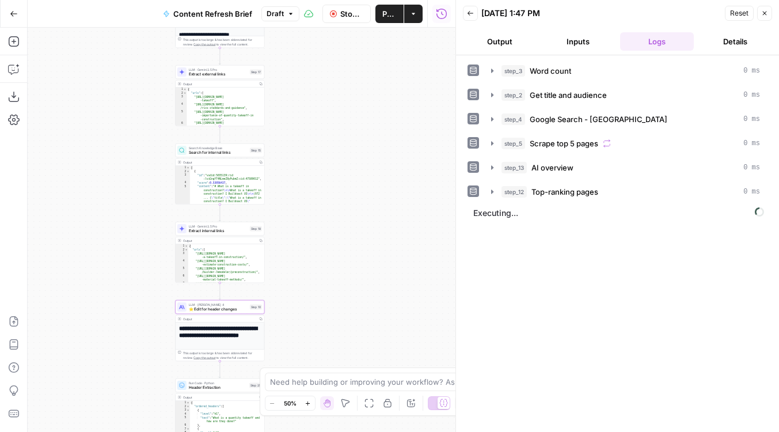
drag, startPoint x: 291, startPoint y: 137, endPoint x: 301, endPoint y: 159, distance: 24.5
click at [301, 159] on div "Workflow Input Settings Inputs Run Code · Python Word count Step 3 Output Copy …" at bounding box center [242, 230] width 428 height 404
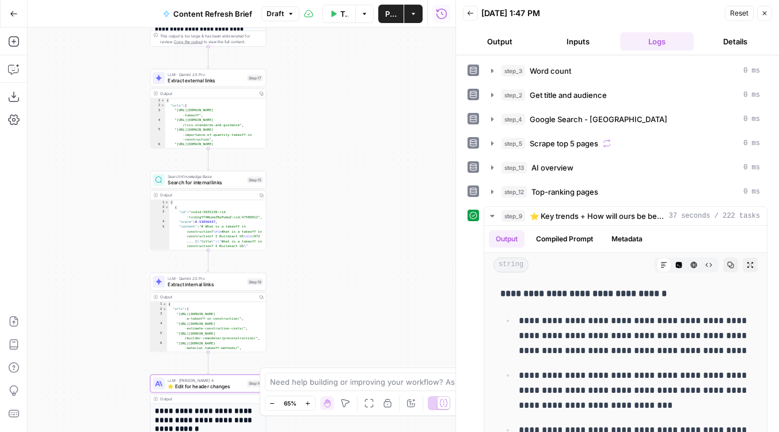
drag, startPoint x: 329, startPoint y: 256, endPoint x: 329, endPoint y: 345, distance: 89.3
click at [329, 345] on div "Workflow Input Settings Inputs Run Code · Python Word count Step 3 Output Copy …" at bounding box center [242, 230] width 428 height 404
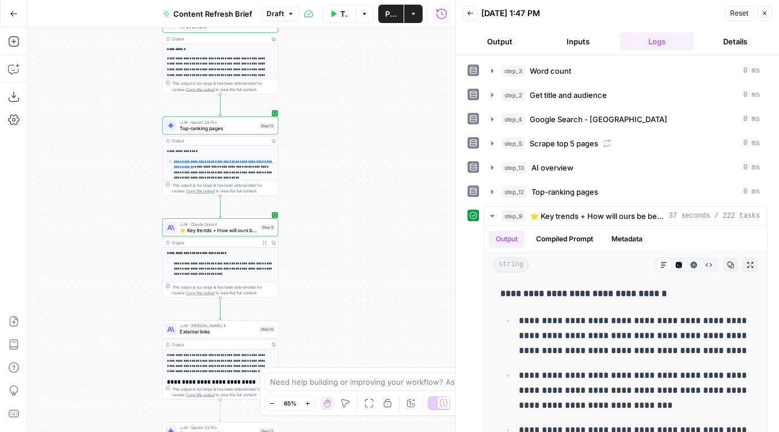
drag, startPoint x: 321, startPoint y: 138, endPoint x: 333, endPoint y: 404, distance: 266.4
click at [333, 404] on body "Foundation Inc. New Home Browse Insights Opportunities Your Data Flightpath Rec…" at bounding box center [389, 216] width 779 height 432
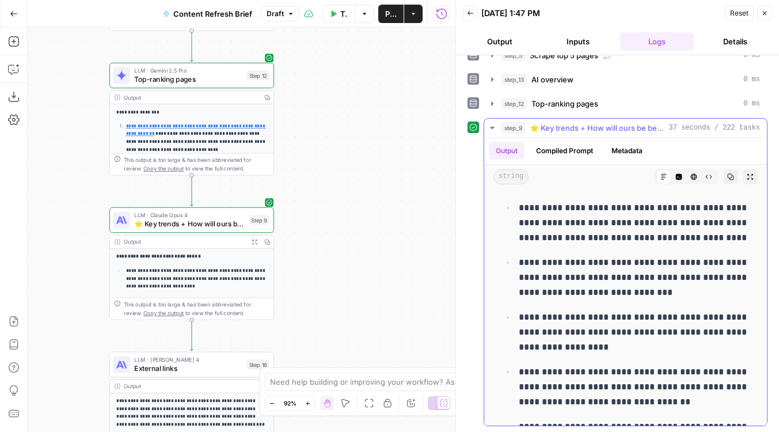
scroll to position [0, 0]
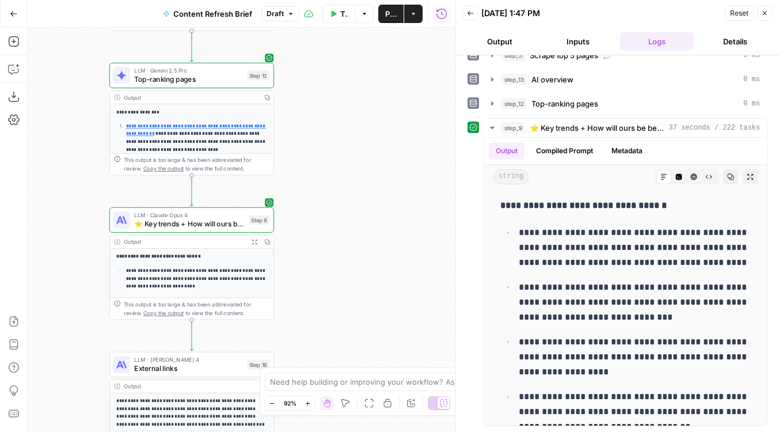
drag, startPoint x: 324, startPoint y: 240, endPoint x: 410, endPoint y: 240, distance: 85.8
click at [410, 240] on div "Workflow Input Settings Inputs Run Code · Python Word count Step 3 Output Copy …" at bounding box center [242, 230] width 428 height 404
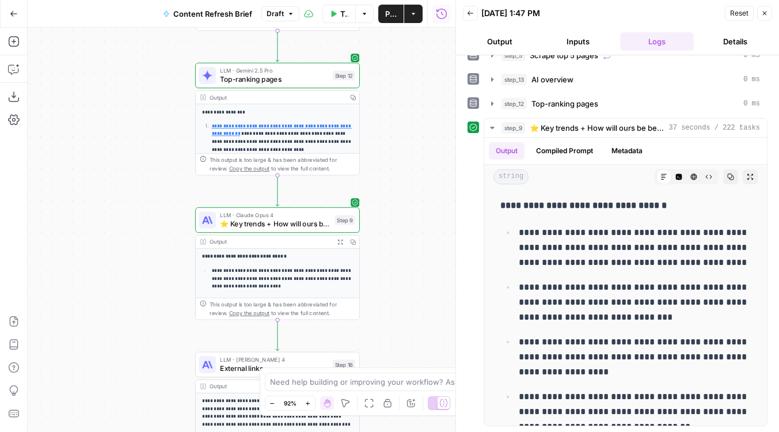
click at [313, 223] on span "⭐️ Key trends + How will ours be better" at bounding box center [275, 223] width 111 height 10
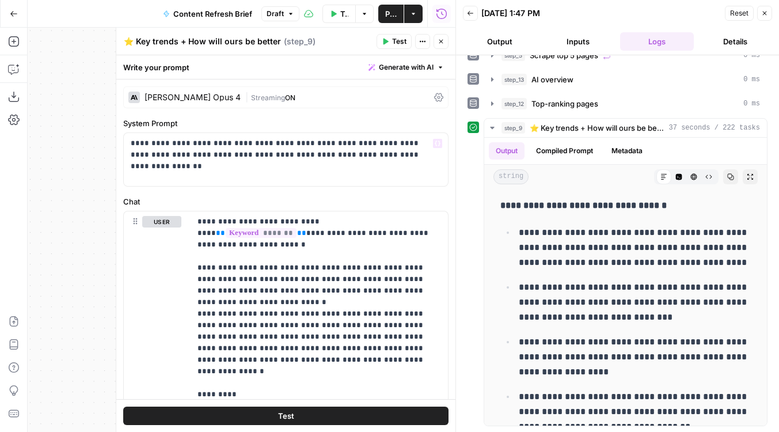
click at [232, 103] on div "[PERSON_NAME] Opus 4 | Streaming ON" at bounding box center [285, 97] width 325 height 22
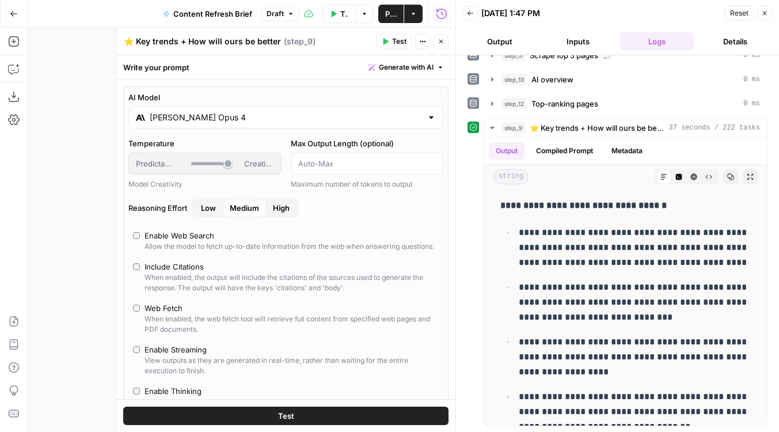
click at [182, 109] on div "[PERSON_NAME] Opus 4" at bounding box center [285, 118] width 315 height 22
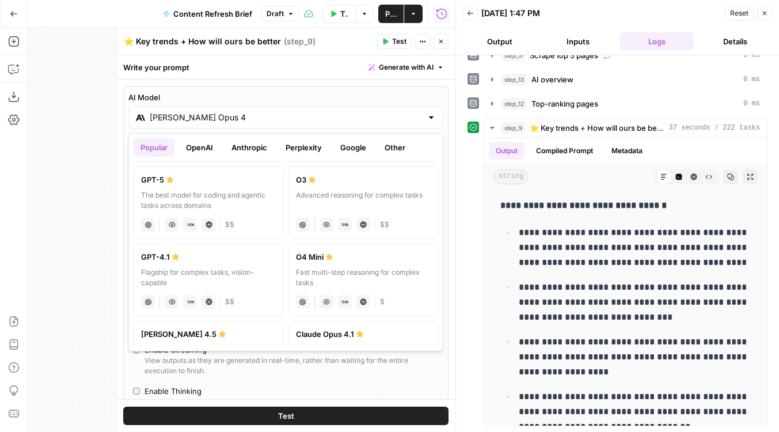
click at [206, 145] on button "OpenAI" at bounding box center [199, 147] width 41 height 18
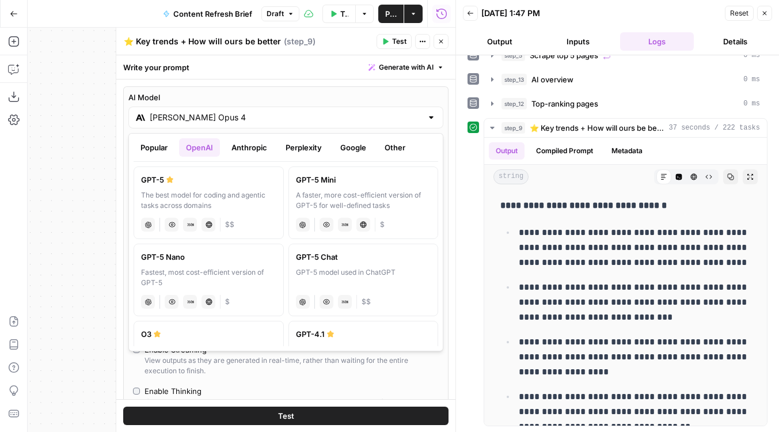
click at [242, 151] on button "Anthropic" at bounding box center [250, 147] width 50 height 18
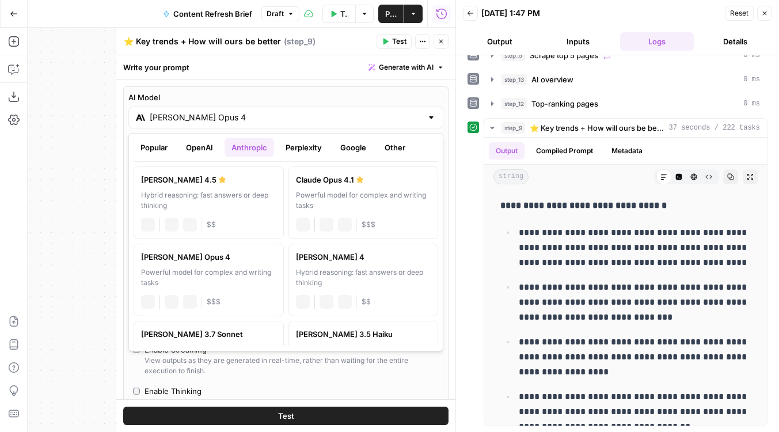
click at [196, 208] on div "Hybrid reasoning: fast answers or deep thinking" at bounding box center [208, 200] width 135 height 21
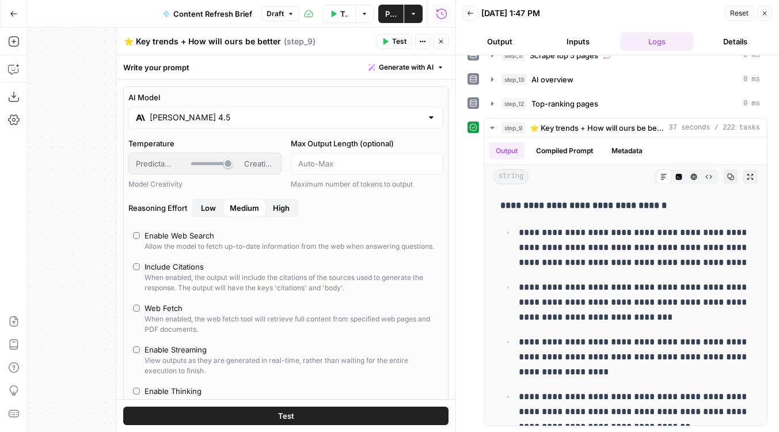
type input "[PERSON_NAME] 4.5"
click at [440, 43] on icon "button" at bounding box center [441, 41] width 7 height 7
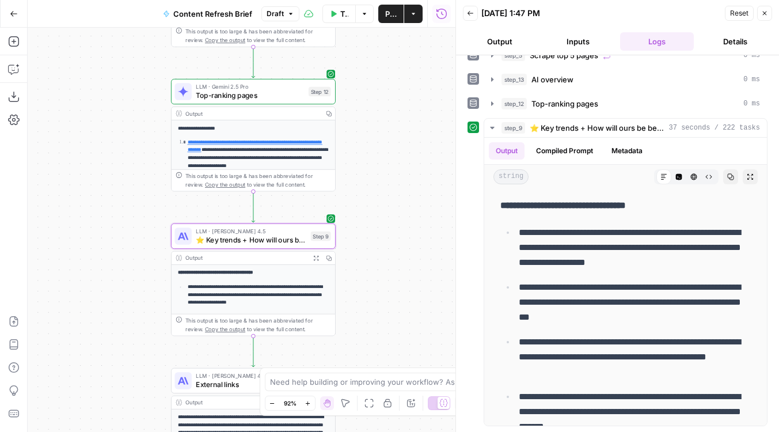
drag, startPoint x: 389, startPoint y: 111, endPoint x: 370, endPoint y: 121, distance: 22.2
click at [370, 121] on div "Workflow Input Settings Inputs Run Code · Python Word count Step 3 Output Copy …" at bounding box center [242, 230] width 428 height 404
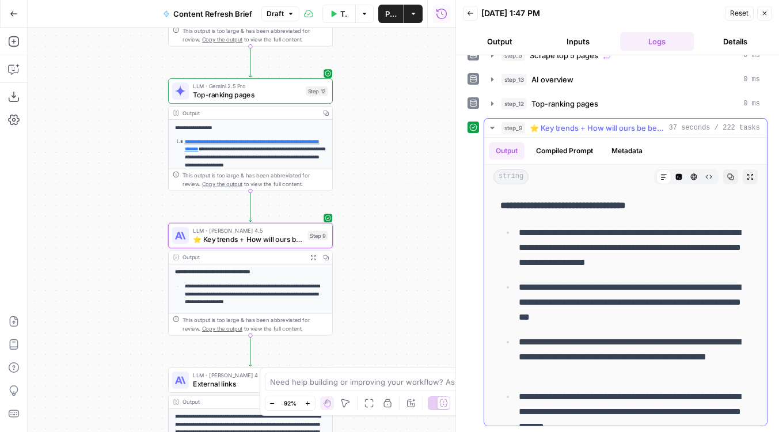
click at [555, 141] on div "Output Compiled Prompt Metadata" at bounding box center [625, 151] width 283 height 26
click at [555, 149] on button "Compiled Prompt" at bounding box center [564, 150] width 71 height 17
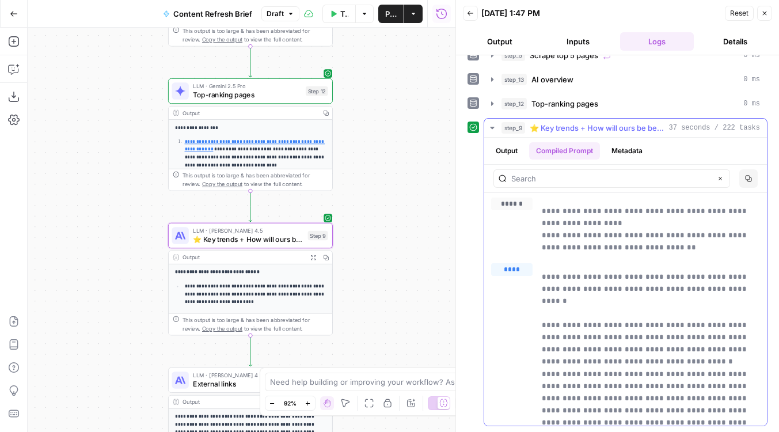
click at [515, 149] on button "Output" at bounding box center [507, 150] width 36 height 17
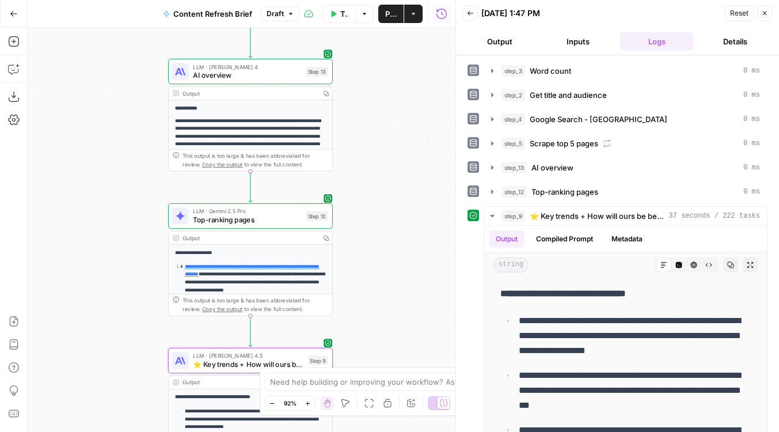
drag, startPoint x: 389, startPoint y: 149, endPoint x: 389, endPoint y: 274, distance: 125.0
click at [389, 274] on div "Workflow Input Settings Inputs Run Code · Python Word count Step 3 Output Copy …" at bounding box center [242, 230] width 428 height 404
click at [223, 76] on span "AI overview" at bounding box center [247, 75] width 108 height 10
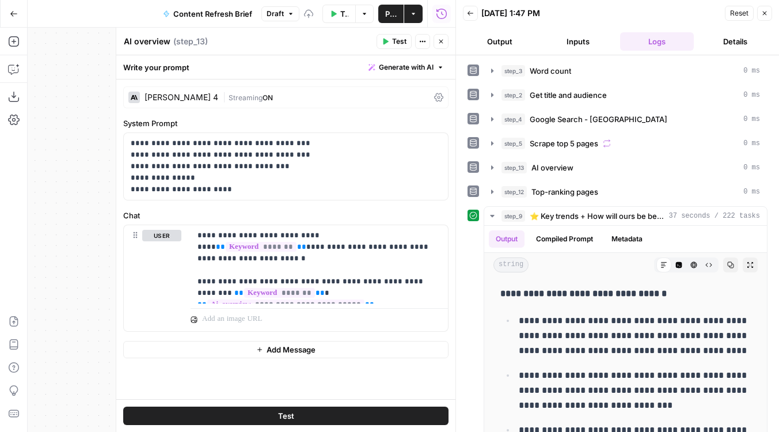
click at [196, 94] on div "[PERSON_NAME] 4" at bounding box center [182, 97] width 74 height 8
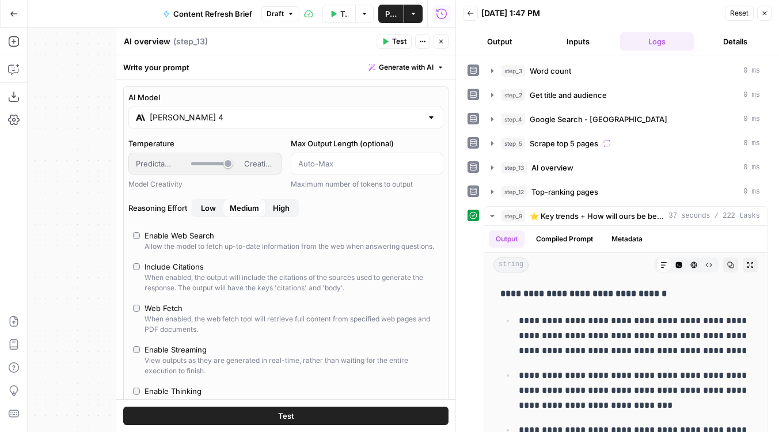
click at [196, 127] on div "[PERSON_NAME] 4" at bounding box center [285, 118] width 315 height 22
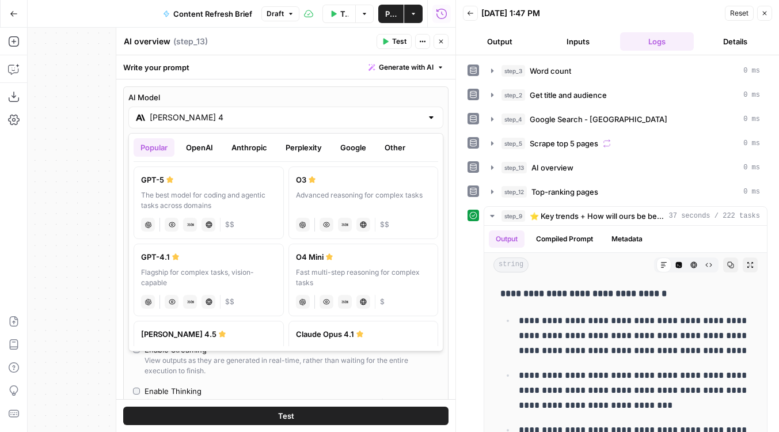
click at [256, 145] on button "Anthropic" at bounding box center [250, 147] width 50 height 18
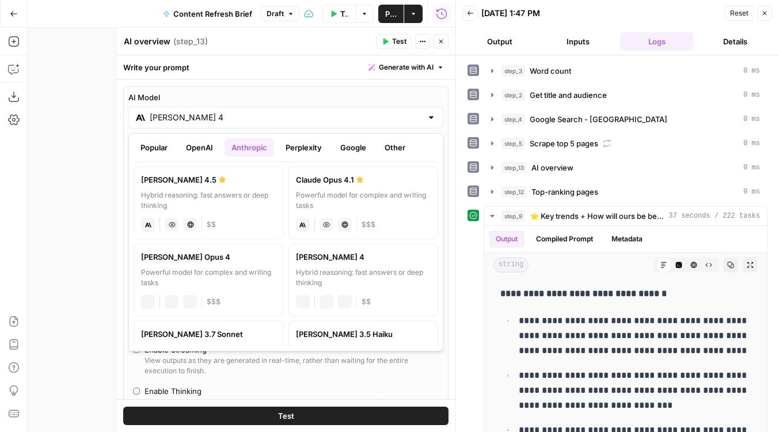
click at [200, 177] on div "[PERSON_NAME] 4.5" at bounding box center [208, 180] width 135 height 12
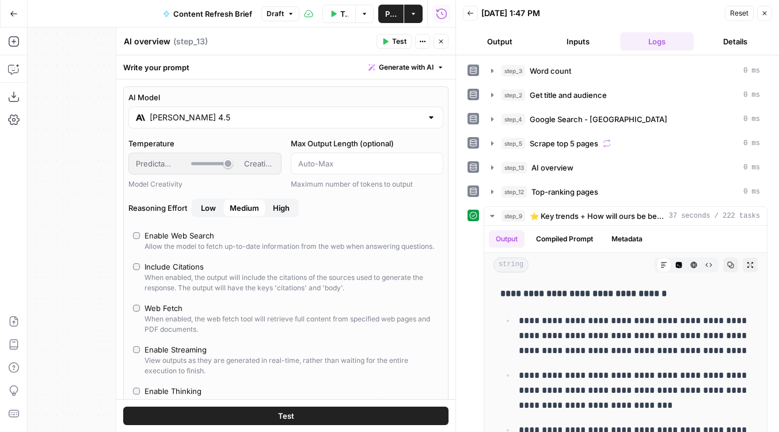
type input "[PERSON_NAME] 4.5"
click at [439, 40] on icon "button" at bounding box center [441, 41] width 7 height 7
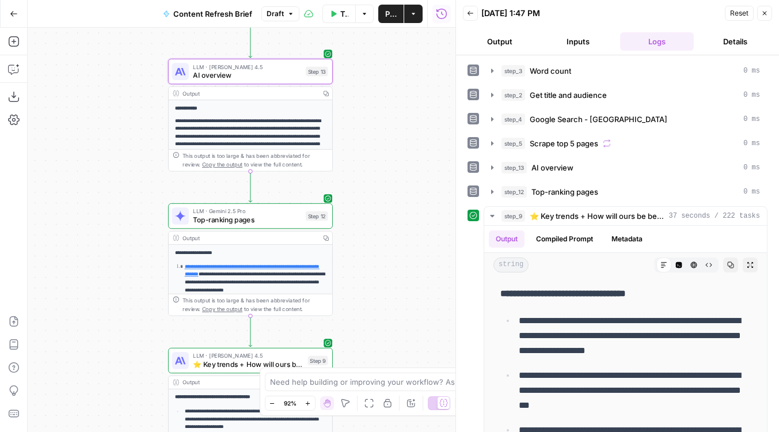
drag, startPoint x: 391, startPoint y: 90, endPoint x: 332, endPoint y: 341, distance: 257.2
click at [332, 341] on div "Workflow Input Settings Inputs Run Code · Python Word count Step 3 Output Copy …" at bounding box center [242, 230] width 428 height 404
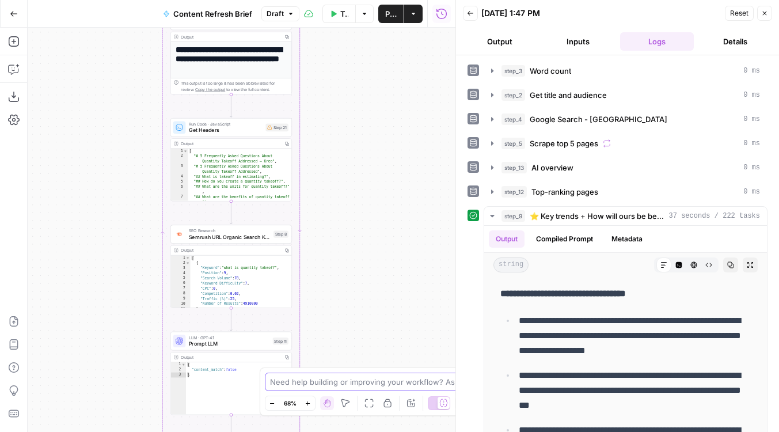
drag, startPoint x: 385, startPoint y: 183, endPoint x: 389, endPoint y: 441, distance: 258.1
click at [389, 431] on html "Foundation Inc. New Home Browse Insights Opportunities Your Data Flightpath Rec…" at bounding box center [389, 216] width 779 height 432
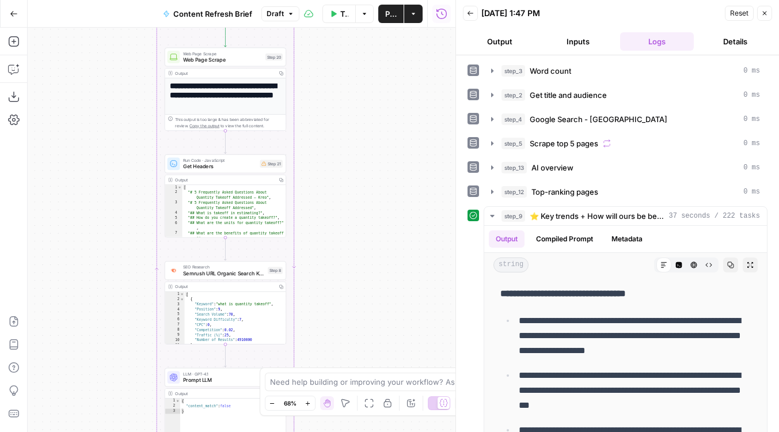
drag, startPoint x: 353, startPoint y: 127, endPoint x: 346, endPoint y: 122, distance: 8.6
click at [346, 122] on div "Workflow Input Settings Inputs Run Code · Python Word count Step 3 Output Copy …" at bounding box center [242, 230] width 428 height 404
click at [253, 166] on span "Get Headers" at bounding box center [220, 166] width 74 height 8
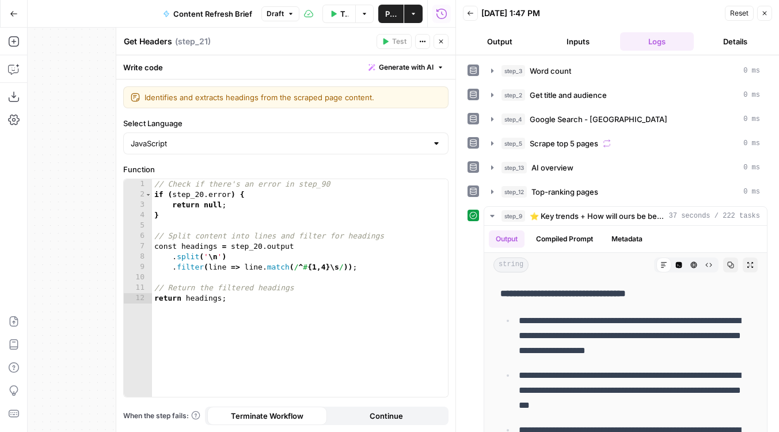
click at [437, 44] on button "Close" at bounding box center [441, 41] width 15 height 15
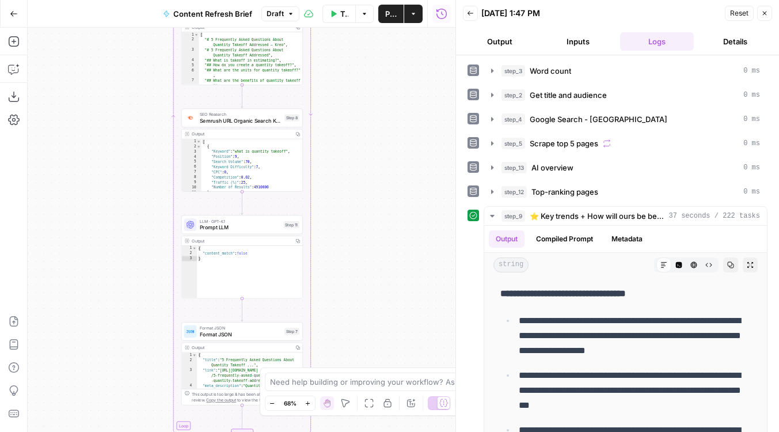
drag, startPoint x: 324, startPoint y: 149, endPoint x: 340, endPoint y: -14, distance: 163.2
click at [340, 0] on html "Foundation Inc. New Home Browse Insights Opportunities Your Data Flightpath Rec…" at bounding box center [389, 216] width 779 height 432
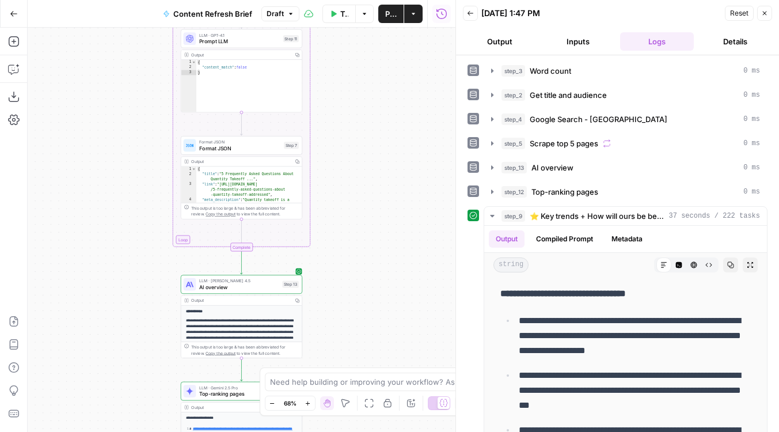
drag, startPoint x: 338, startPoint y: 149, endPoint x: 338, endPoint y: 60, distance: 88.7
click at [338, 61] on div "Workflow Input Settings Inputs Run Code · Python Word count Step 3 Output Copy …" at bounding box center [242, 230] width 428 height 404
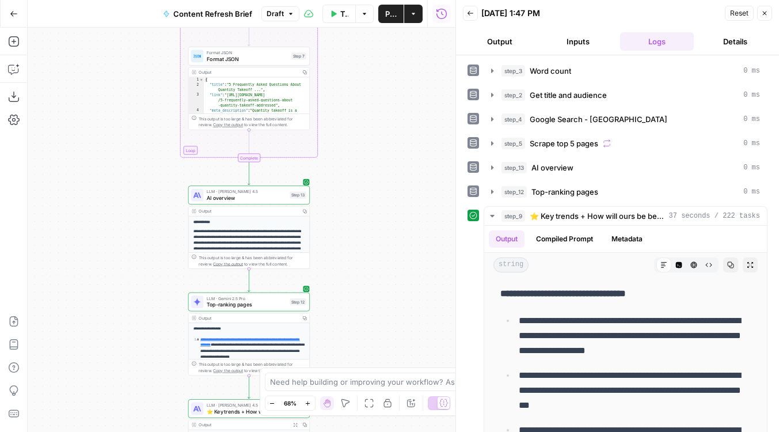
drag, startPoint x: 349, startPoint y: 157, endPoint x: 353, endPoint y: 130, distance: 27.4
click at [353, 130] on div "Workflow Input Settings Inputs Run Code · Python Word count Step 3 Output Copy …" at bounding box center [242, 230] width 428 height 404
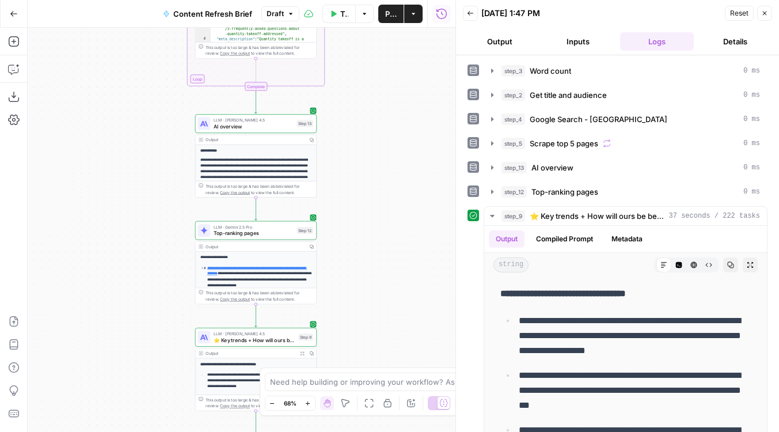
drag, startPoint x: 107, startPoint y: 192, endPoint x: 109, endPoint y: 148, distance: 44.4
click at [109, 148] on div "Workflow Input Settings Inputs Run Code · Python Word count Step 3 Output Copy …" at bounding box center [242, 230] width 428 height 404
click at [239, 128] on span "AI overview" at bounding box center [254, 127] width 80 height 8
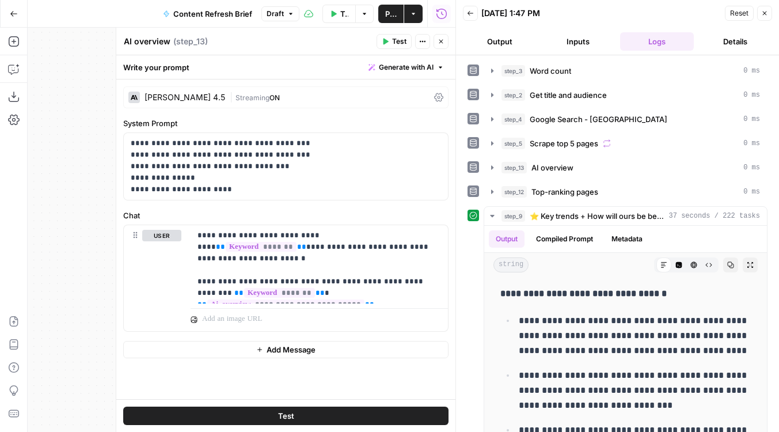
click at [441, 43] on icon "button" at bounding box center [441, 41] width 7 height 7
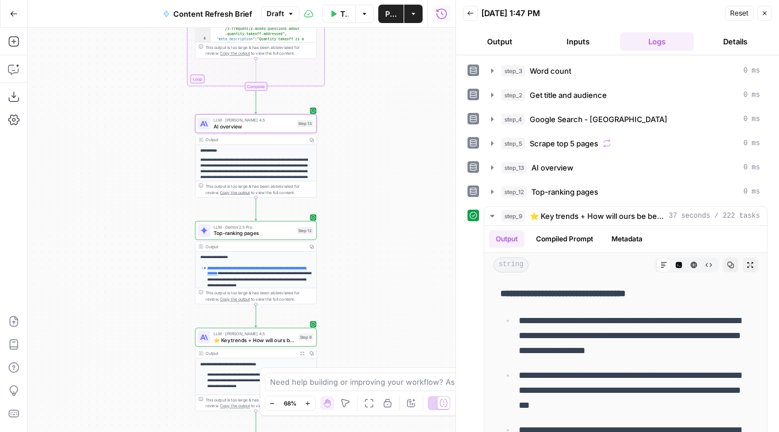
drag, startPoint x: 400, startPoint y: 49, endPoint x: 400, endPoint y: 473, distance: 423.9
click at [400, 431] on html "Foundation Inc. New Home Browse Insights Opportunities Your Data Flightpath Rec…" at bounding box center [389, 216] width 779 height 432
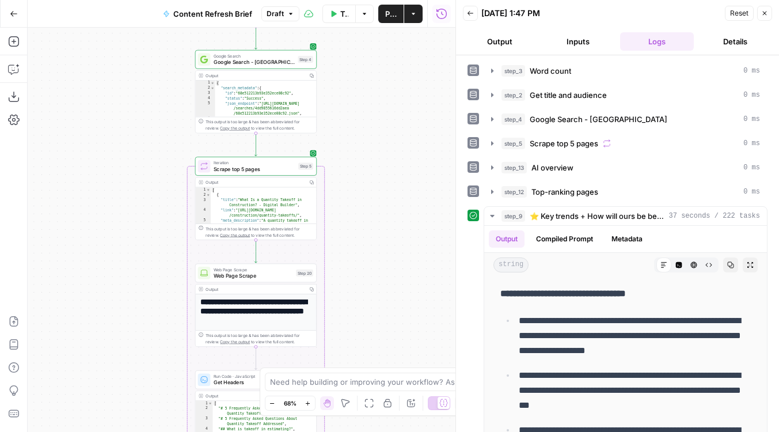
drag, startPoint x: 399, startPoint y: 187, endPoint x: 399, endPoint y: 478, distance: 291.5
click at [399, 431] on html "Foundation Inc. New Home Browse Insights Opportunities Your Data Flightpath Rec…" at bounding box center [389, 216] width 779 height 432
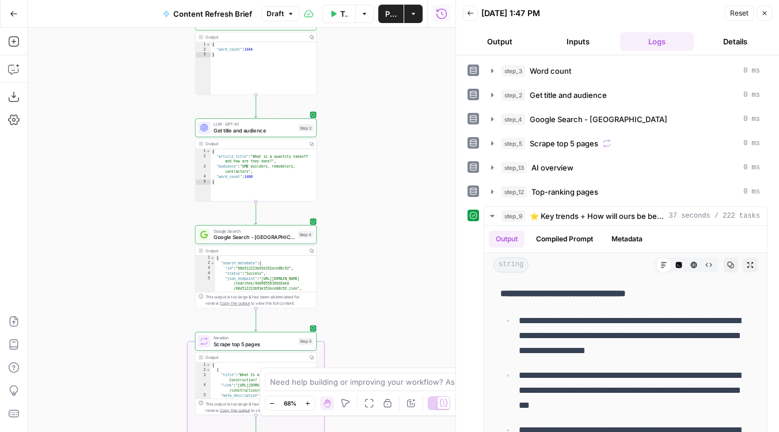
drag, startPoint x: 374, startPoint y: 164, endPoint x: 384, endPoint y: 282, distance: 118.4
click at [384, 282] on div "Workflow Input Settings Inputs Run Code · Python Word count Step 3 Output Copy …" at bounding box center [242, 230] width 428 height 404
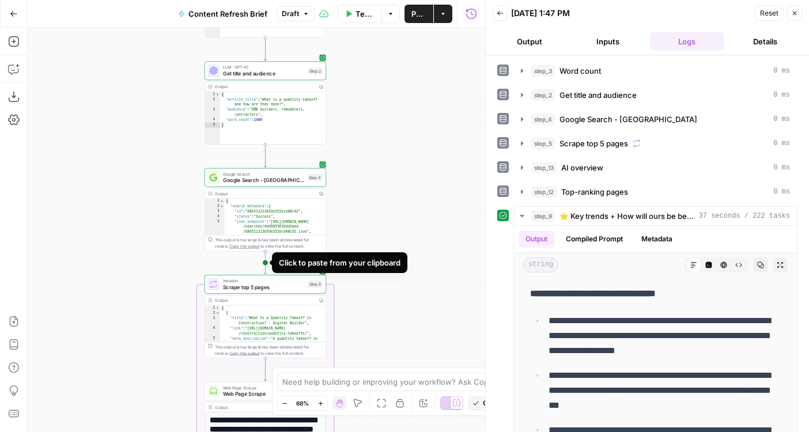
click at [266, 263] on icon "Edge from step_4 to step_5" at bounding box center [265, 262] width 2 height 23
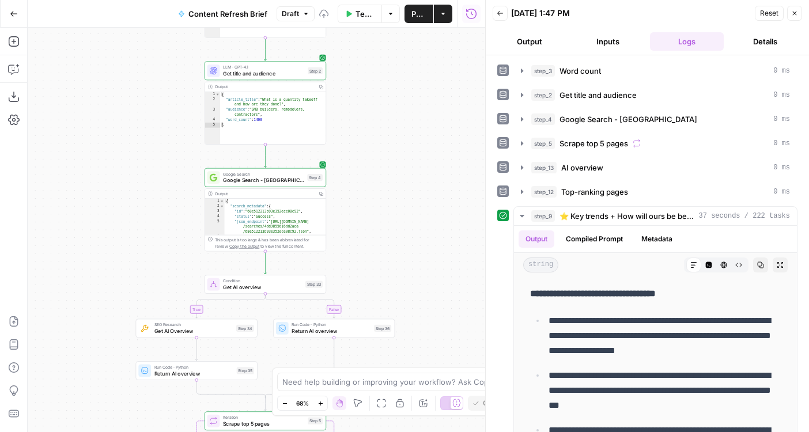
drag, startPoint x: 158, startPoint y: 284, endPoint x: 173, endPoint y: 151, distance: 133.9
click at [173, 151] on div "true false Workflow Input Settings Inputs Run Code · Python Word count Step 3 O…" at bounding box center [256, 230] width 457 height 404
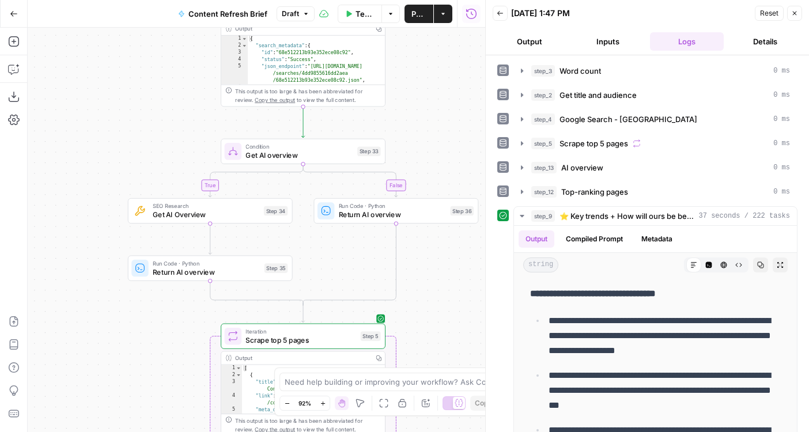
click at [257, 158] on span "Get AI overview" at bounding box center [298, 155] width 107 height 10
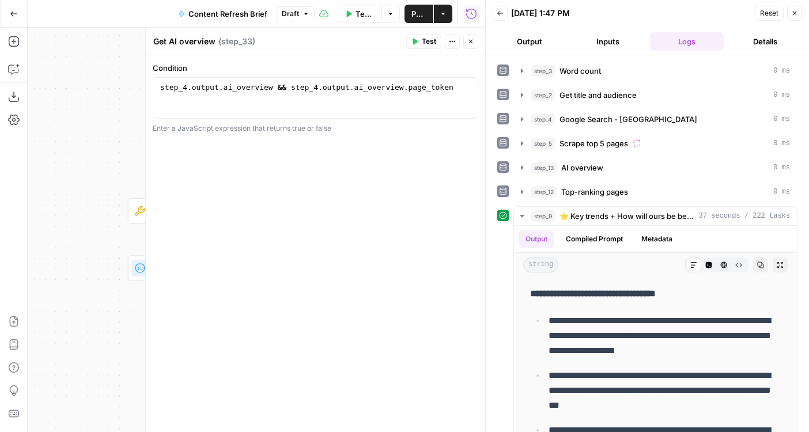
click at [469, 44] on icon "button" at bounding box center [470, 41] width 7 height 7
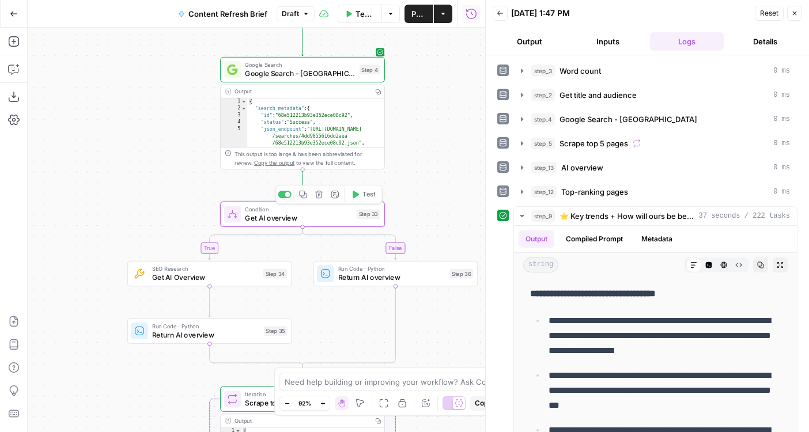
drag, startPoint x: 153, startPoint y: 168, endPoint x: 153, endPoint y: 174, distance: 6.3
click at [153, 175] on div "true false Workflow Input Settings Inputs Run Code · Python Word count Step 3 O…" at bounding box center [256, 230] width 457 height 404
click at [247, 278] on span "Get AI Overview" at bounding box center [205, 277] width 107 height 10
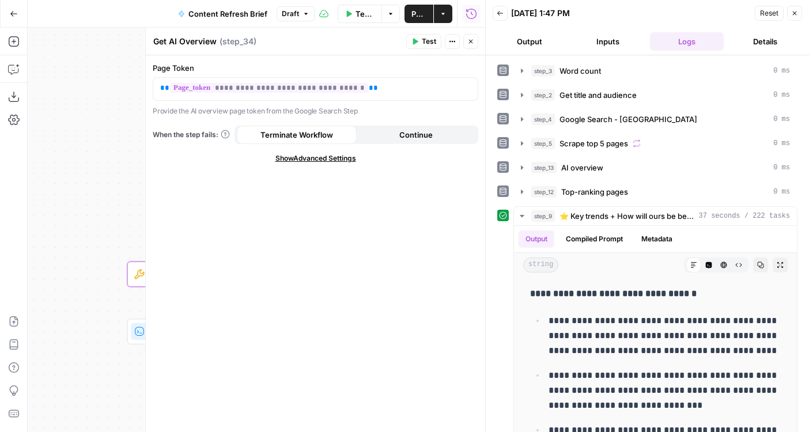
click at [472, 38] on icon "button" at bounding box center [470, 41] width 7 height 7
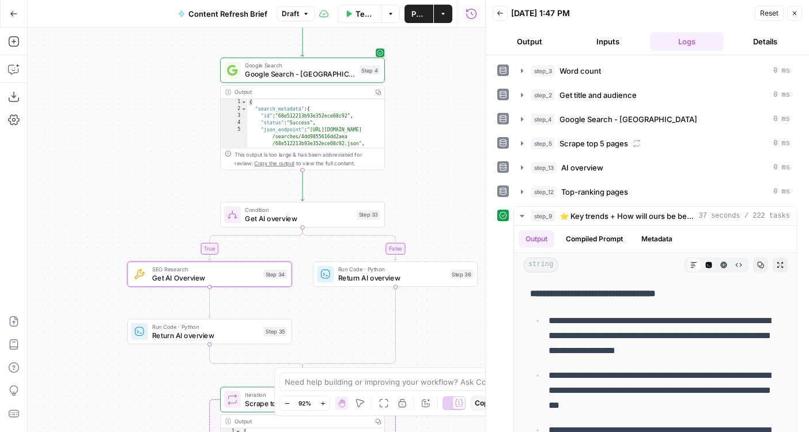
click at [248, 334] on span "Return AI overview" at bounding box center [205, 335] width 107 height 10
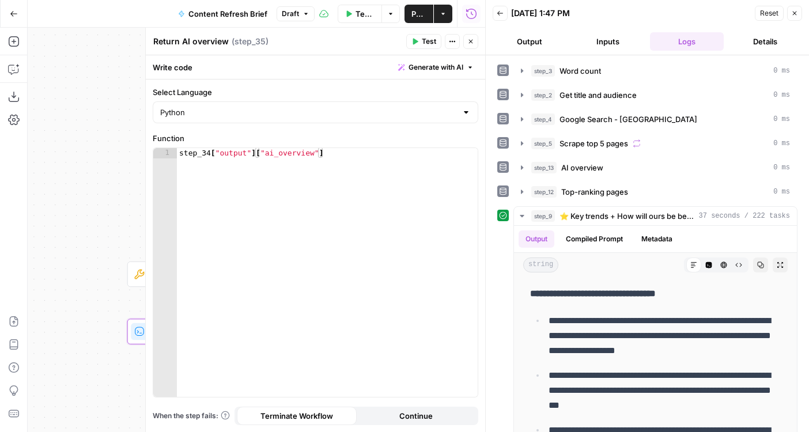
click at [470, 37] on button "Close" at bounding box center [470, 41] width 15 height 15
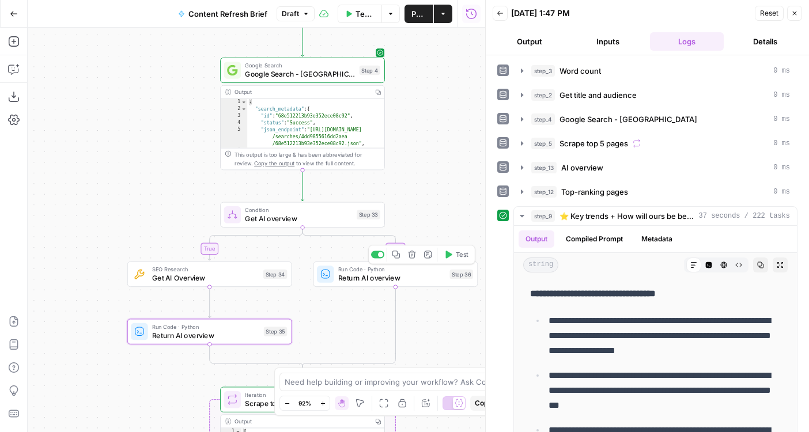
click at [360, 279] on span "Return AI overview" at bounding box center [391, 277] width 107 height 10
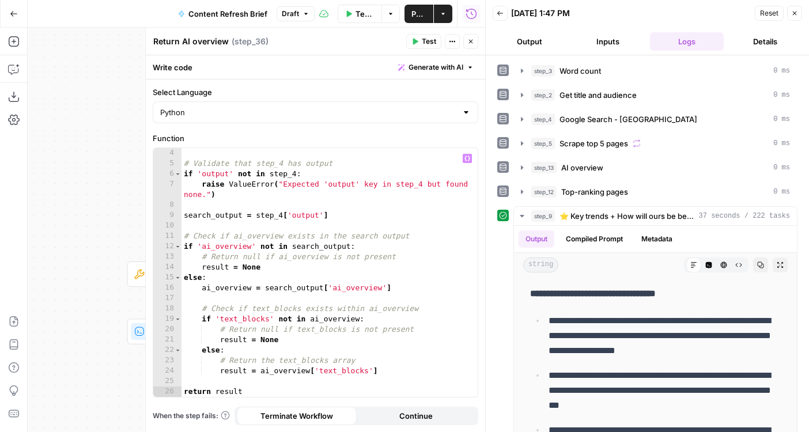
scroll to position [41, 0]
click at [468, 40] on icon "button" at bounding box center [470, 41] width 7 height 7
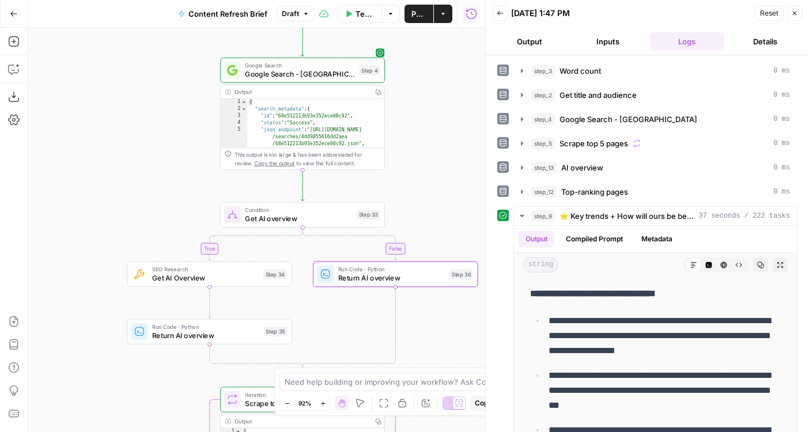
click at [353, 196] on icon "button" at bounding box center [356, 194] width 6 height 7
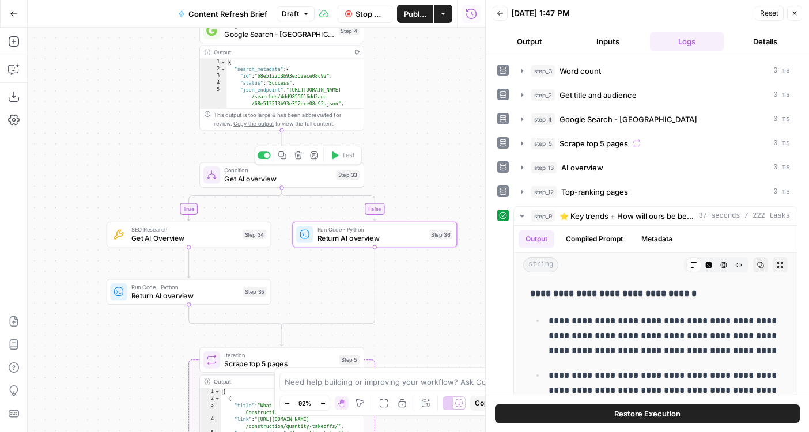
drag, startPoint x: 433, startPoint y: 185, endPoint x: 407, endPoint y: 128, distance: 63.2
click at [407, 128] on div "true false Workflow Input Settings Inputs Run Code · Python Word count Step 3 O…" at bounding box center [256, 230] width 457 height 404
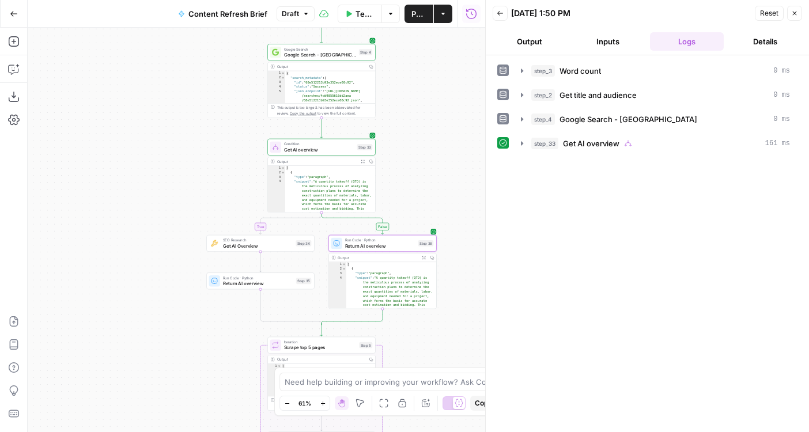
drag, startPoint x: 446, startPoint y: 332, endPoint x: 410, endPoint y: 149, distance: 186.6
click at [411, 149] on div "true false Workflow Input Settings Inputs Run Code · Python Word count Step 3 O…" at bounding box center [256, 230] width 457 height 404
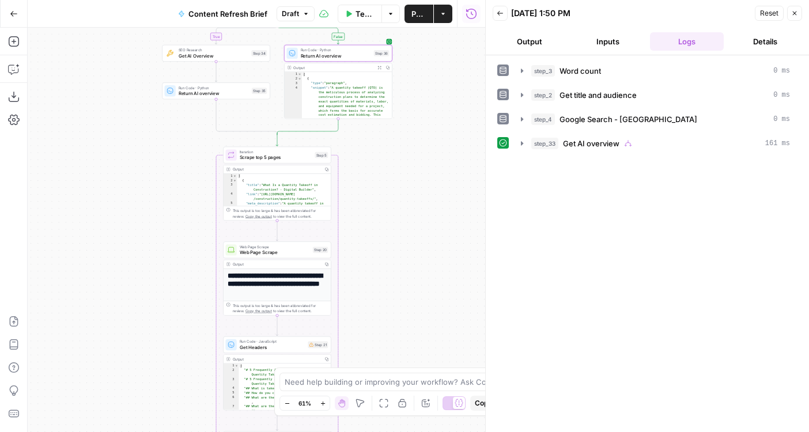
drag, startPoint x: 419, startPoint y: 281, endPoint x: 399, endPoint y: 2, distance: 279.5
click at [399, 2] on div "Go Back Content Refresh Brief Draft Test Data Options Publish Actions Run Histo…" at bounding box center [242, 216] width 485 height 432
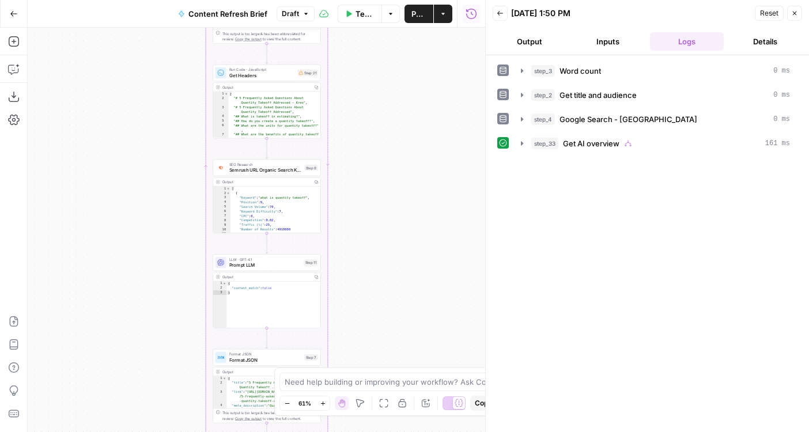
drag, startPoint x: 392, startPoint y: 249, endPoint x: 392, endPoint y: 20, distance: 229.8
click at [392, 22] on div "Go Back Content Refresh Brief Draft Test Data Options Publish Actions Run Histo…" at bounding box center [242, 216] width 485 height 432
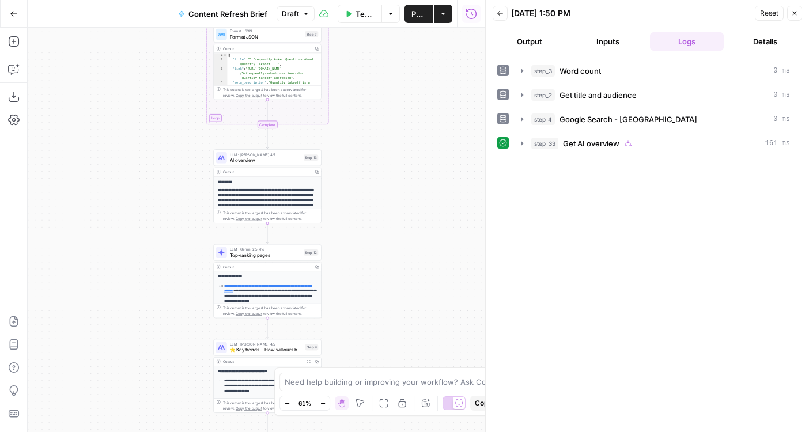
drag, startPoint x: 354, startPoint y: 334, endPoint x: 354, endPoint y: 238, distance: 95.6
click at [354, 238] on div "true false Workflow Input Settings Inputs Run Code · Python Word count Step 3 O…" at bounding box center [256, 230] width 457 height 404
click at [282, 160] on span "AI overview" at bounding box center [265, 160] width 71 height 7
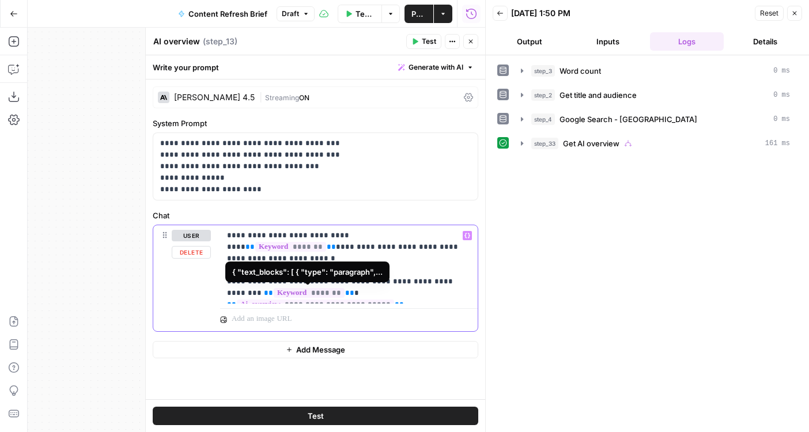
drag, startPoint x: 305, startPoint y: 294, endPoint x: 375, endPoint y: 295, distance: 69.7
click at [375, 300] on span "**********" at bounding box center [315, 305] width 157 height 10
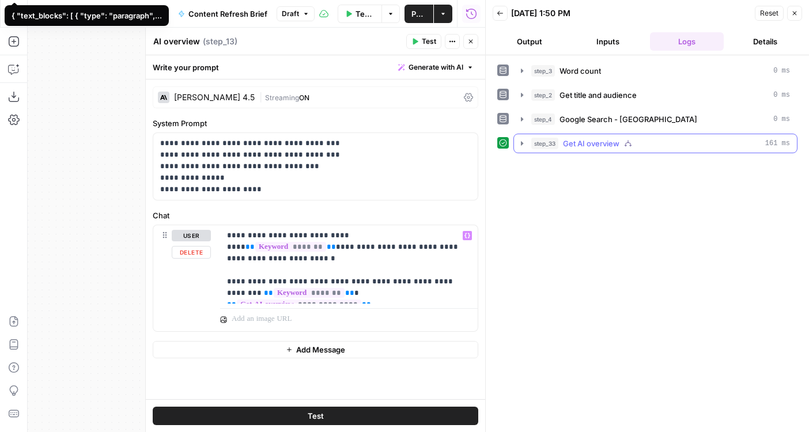
click at [581, 141] on span "Get AI overview" at bounding box center [591, 144] width 56 height 12
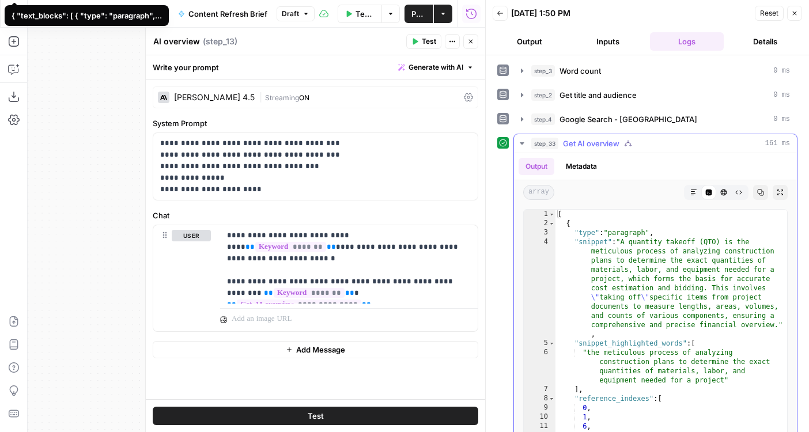
scroll to position [0, 0]
click at [472, 44] on icon "button" at bounding box center [470, 41] width 7 height 7
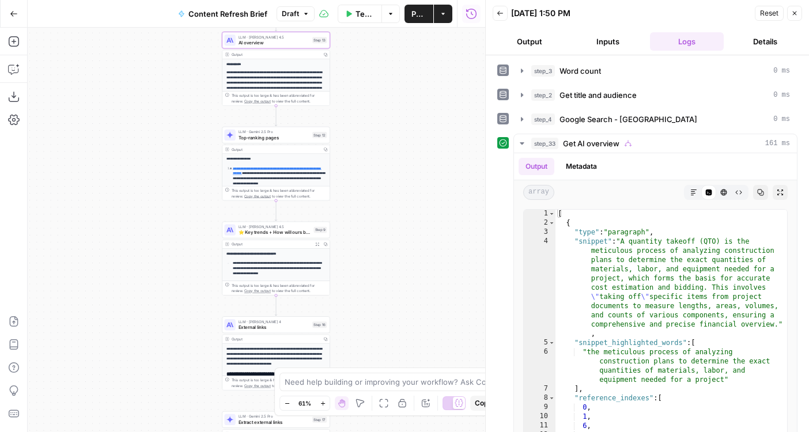
drag, startPoint x: 372, startPoint y: 180, endPoint x: 375, endPoint y: 134, distance: 46.2
click at [376, 134] on div "true false Workflow Input Settings Inputs Run Code · Python Word count Step 3 O…" at bounding box center [256, 230] width 457 height 404
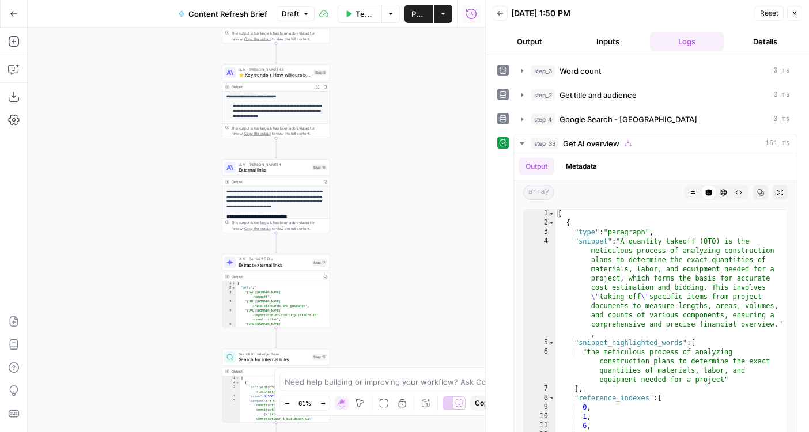
drag, startPoint x: 354, startPoint y: 191, endPoint x: 354, endPoint y: 128, distance: 62.8
click at [354, 128] on div "true false Workflow Input Settings Inputs Run Code · Python Word count Step 3 O…" at bounding box center [256, 230] width 457 height 404
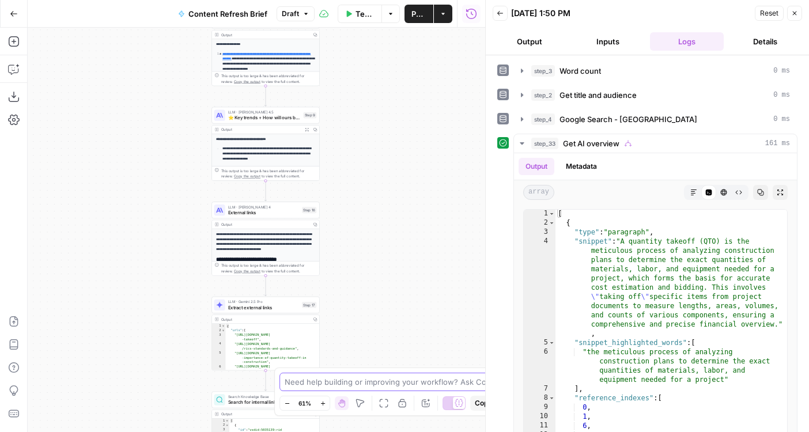
drag, startPoint x: 363, startPoint y: 195, endPoint x: 349, endPoint y: 404, distance: 210.1
click at [350, 404] on body "Foundation Inc. New Home Browse Insights Opportunities Your Data Flightpath Rec…" at bounding box center [404, 216] width 809 height 432
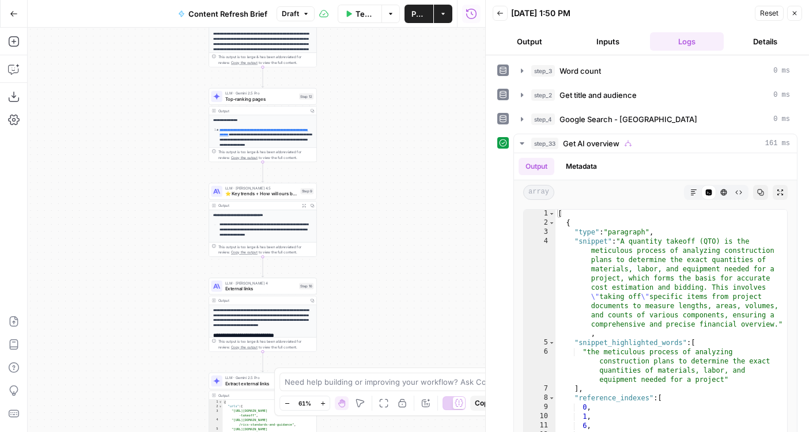
click at [414, 18] on span "Publish" at bounding box center [418, 14] width 15 height 12
drag, startPoint x: 365, startPoint y: 84, endPoint x: 365, endPoint y: 262, distance: 177.4
click at [365, 262] on div "true false Workflow Input Settings Inputs Run Code · Python Word count Step 3 O…" at bounding box center [256, 230] width 457 height 404
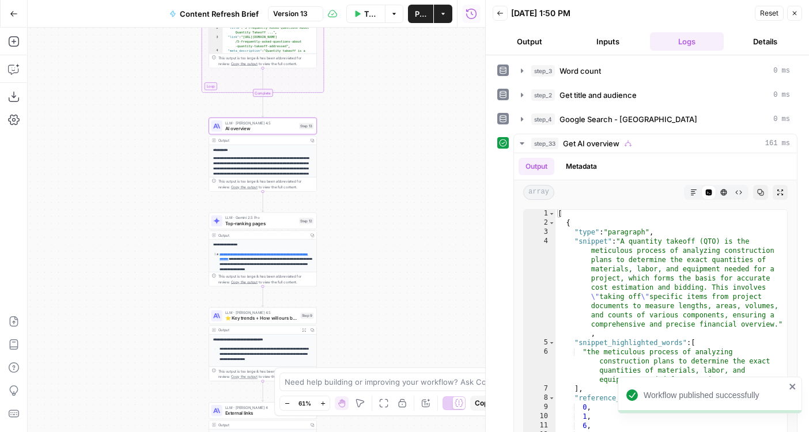
drag, startPoint x: 355, startPoint y: 253, endPoint x: 355, endPoint y: 135, distance: 118.7
click at [355, 135] on div "true false Workflow Input Settings Inputs Run Code · Python Word count Step 3 O…" at bounding box center [256, 230] width 457 height 404
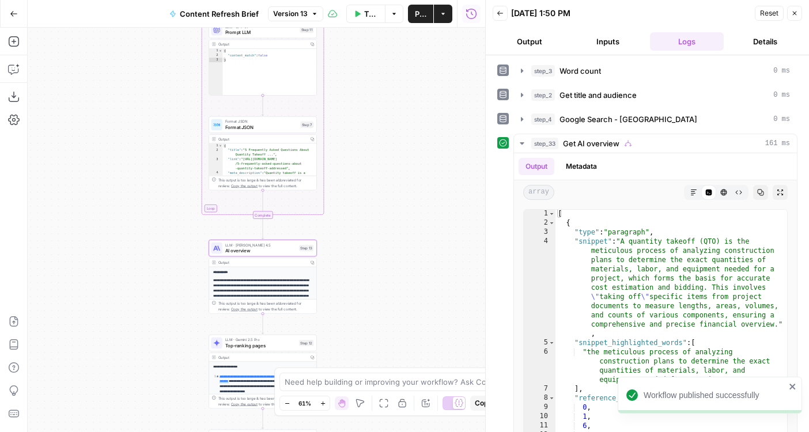
drag, startPoint x: 369, startPoint y: 105, endPoint x: 369, endPoint y: 373, distance: 267.3
click at [369, 373] on body "Workflow published successfully Foundation Inc. New Home Browse Insights Opport…" at bounding box center [404, 216] width 809 height 432
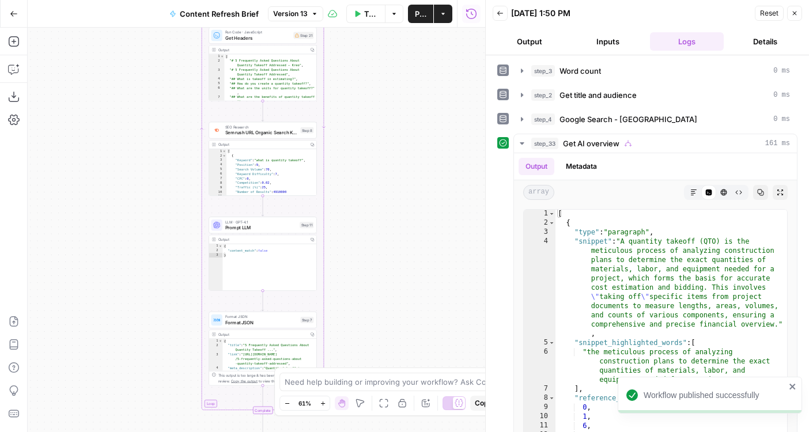
drag, startPoint x: 368, startPoint y: 116, endPoint x: 368, endPoint y: 420, distance: 303.6
click at [368, 420] on div "true false Workflow Input Settings Inputs Run Code · Python Word count Step 3 O…" at bounding box center [256, 230] width 457 height 404
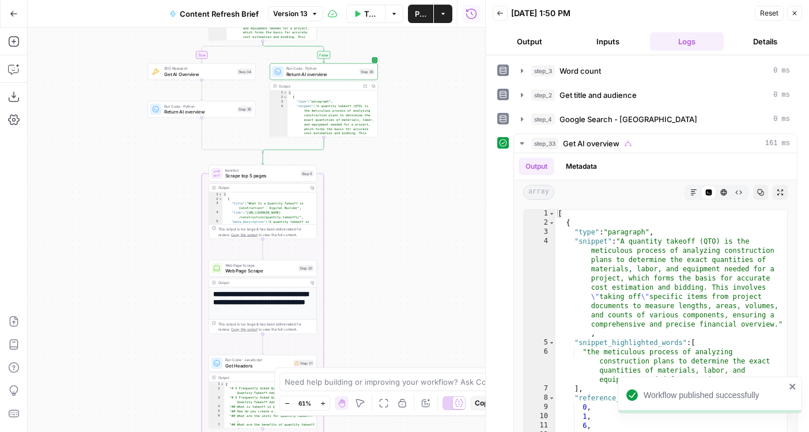
drag, startPoint x: 370, startPoint y: 147, endPoint x: 369, endPoint y: 263, distance: 115.8
click at [369, 264] on div "true false Workflow Input Settings Inputs Run Code · Python Word count Step 3 O…" at bounding box center [256, 230] width 457 height 404
drag, startPoint x: 372, startPoint y: 194, endPoint x: 372, endPoint y: 322, distance: 128.4
click at [372, 322] on div "true false Workflow Input Settings Inputs Run Code · Python Word count Step 3 O…" at bounding box center [256, 230] width 457 height 404
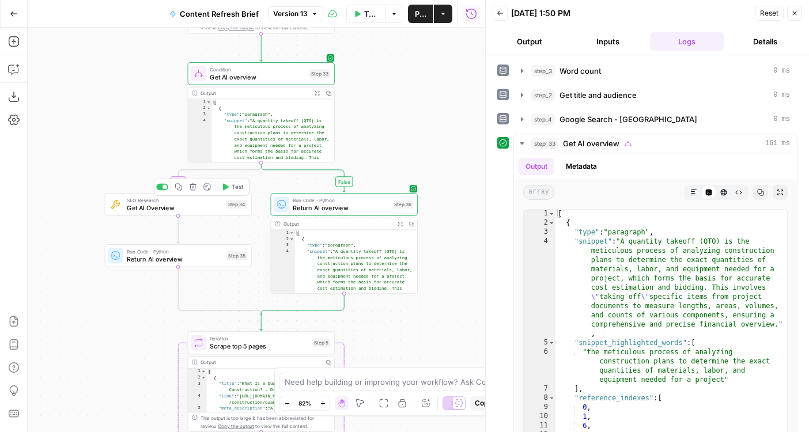
click at [200, 211] on span "Get AI Overview" at bounding box center [174, 207] width 95 height 9
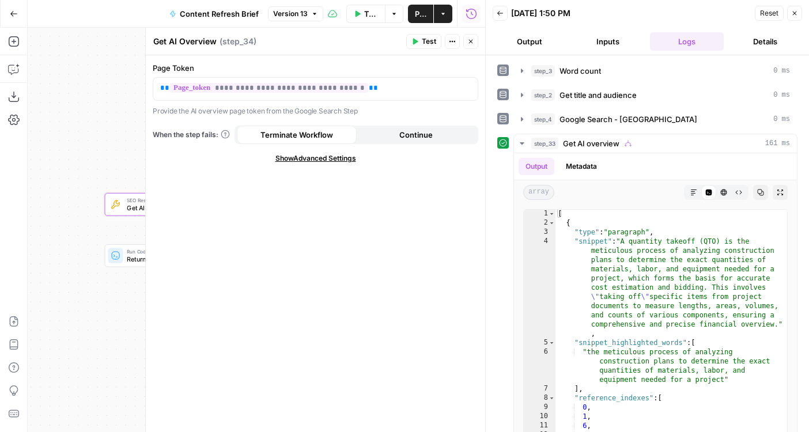
click at [478, 38] on button "Close" at bounding box center [470, 41] width 15 height 15
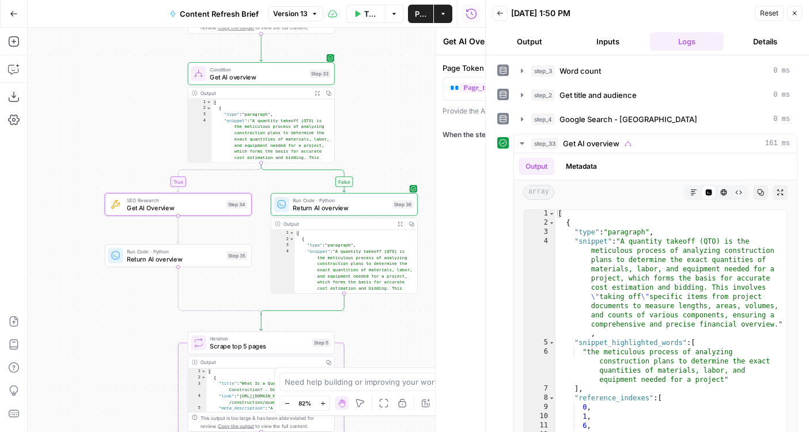
click at [467, 46] on div "true false Workflow Input Settings Inputs Run Code · Python Word count Step 3 O…" at bounding box center [256, 230] width 457 height 404
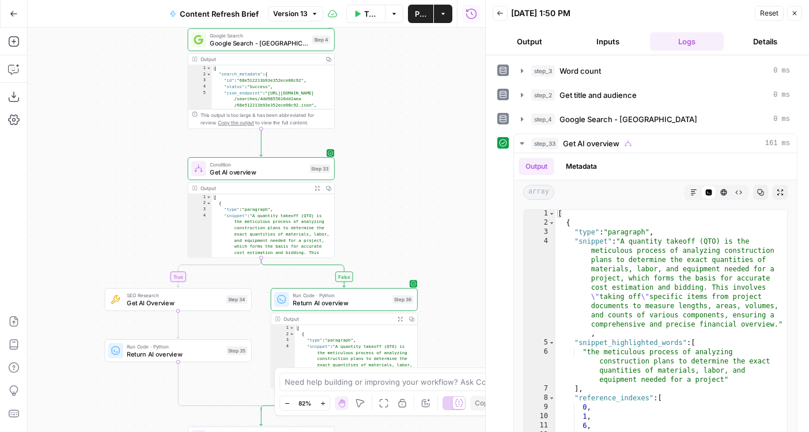
drag, startPoint x: 424, startPoint y: 75, endPoint x: 424, endPoint y: 170, distance: 95.0
click at [424, 170] on div "true false Workflow Input Settings Inputs Run Code · Python Word count Step 3 O…" at bounding box center [256, 230] width 457 height 404
click at [347, 307] on span "Return AI overview" at bounding box center [341, 302] width 96 height 9
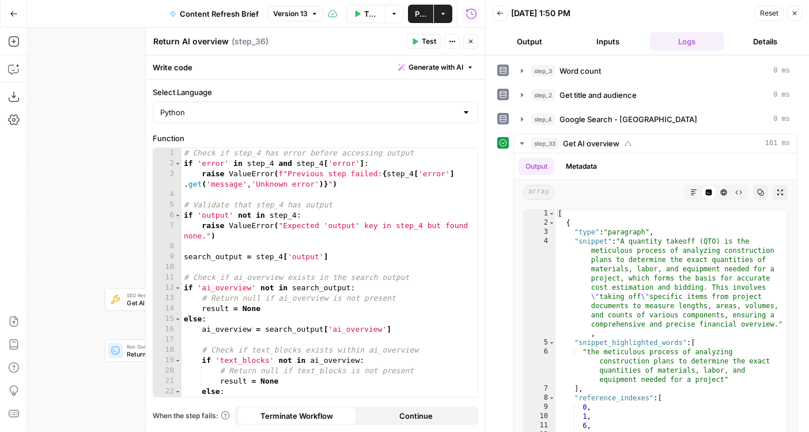
click at [474, 46] on button "Close" at bounding box center [470, 41] width 15 height 15
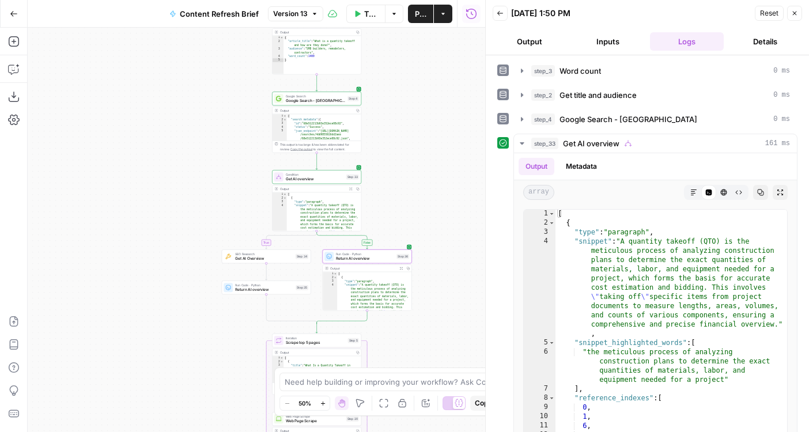
drag, startPoint x: 414, startPoint y: 199, endPoint x: 380, endPoint y: 56, distance: 146.3
click at [380, 56] on div "true false Workflow Input Settings Inputs Run Code · Python Word count Step 3 O…" at bounding box center [256, 230] width 457 height 404
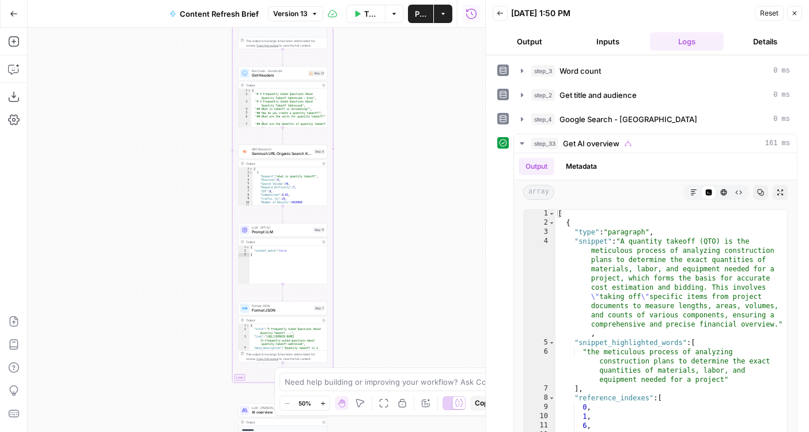
drag, startPoint x: 393, startPoint y: 261, endPoint x: 393, endPoint y: 14, distance: 246.5
click at [393, 14] on div "Go Back Content Refresh Brief Version 13 Test Data Options Publish Actions Run …" at bounding box center [242, 216] width 485 height 432
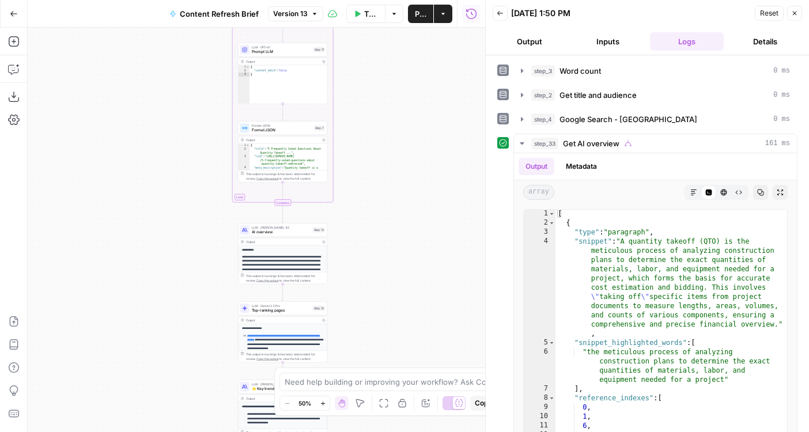
drag, startPoint x: 399, startPoint y: 167, endPoint x: 399, endPoint y: 81, distance: 86.4
click at [399, 81] on div "true false Workflow Input Settings Inputs Run Code · Python Word count Step 3 O…" at bounding box center [256, 230] width 457 height 404
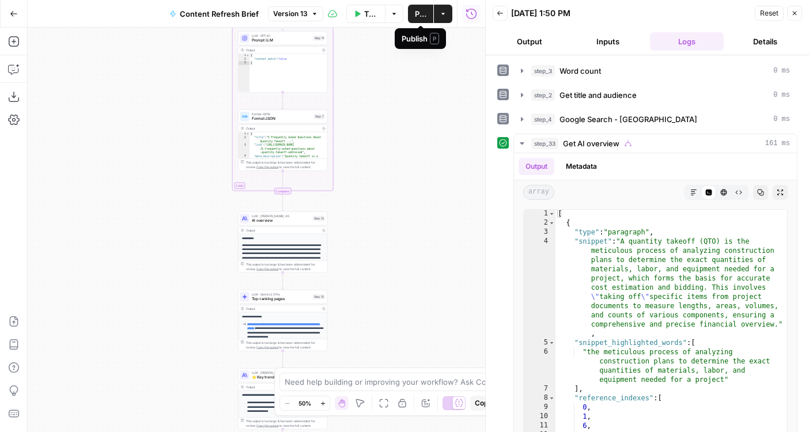
click at [422, 10] on span "Publish" at bounding box center [421, 14] width 12 height 12
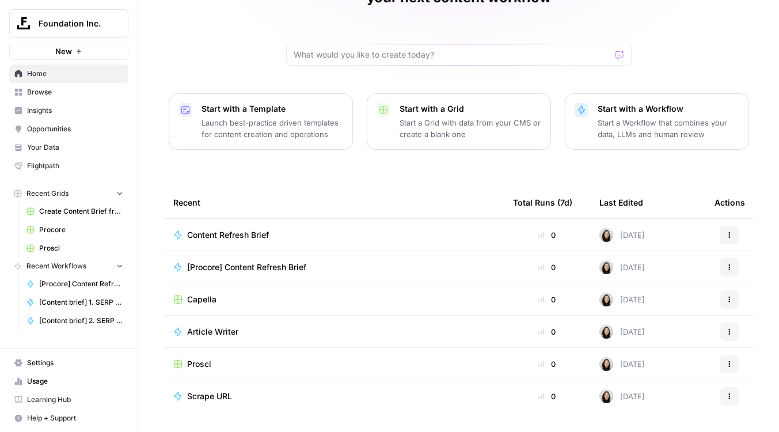
scroll to position [98, 0]
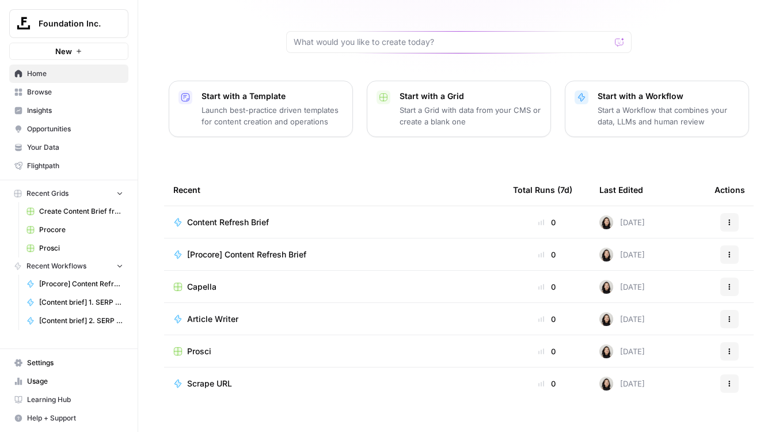
click at [200, 346] on span "Prosci" at bounding box center [199, 352] width 24 height 12
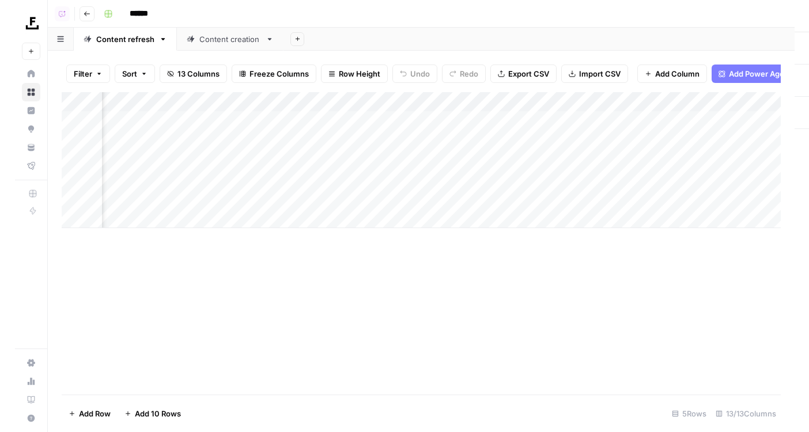
scroll to position [0, 247]
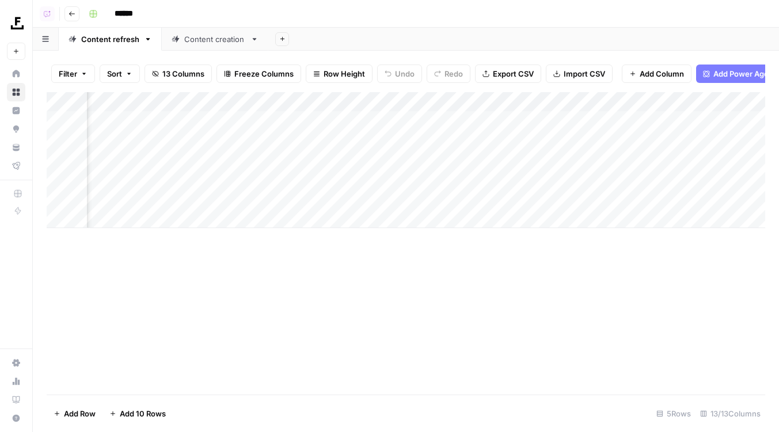
click at [439, 102] on div "Add Column" at bounding box center [406, 160] width 719 height 136
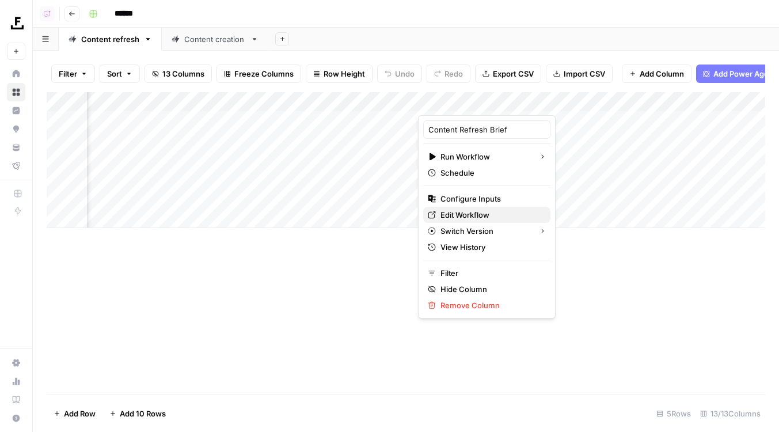
click at [444, 214] on span "Edit Workflow" at bounding box center [491, 215] width 101 height 12
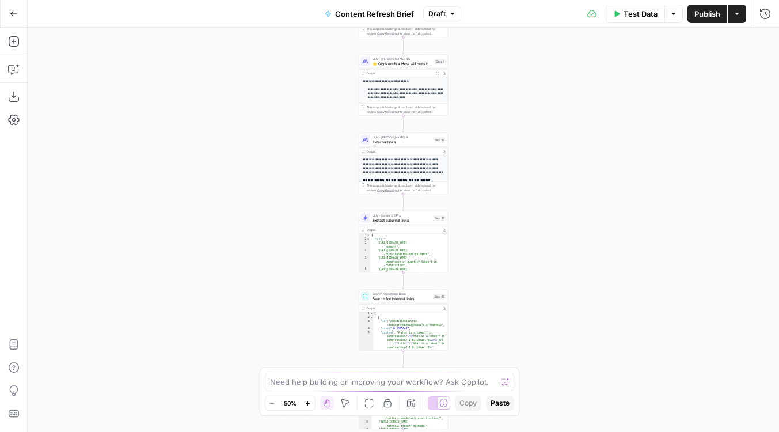
drag, startPoint x: 505, startPoint y: 143, endPoint x: 462, endPoint y: 295, distance: 157.5
click at [462, 431] on html "Foundation Inc. New Home Browse Insights Opportunities Your Data Flightpath Rec…" at bounding box center [389, 216] width 779 height 432
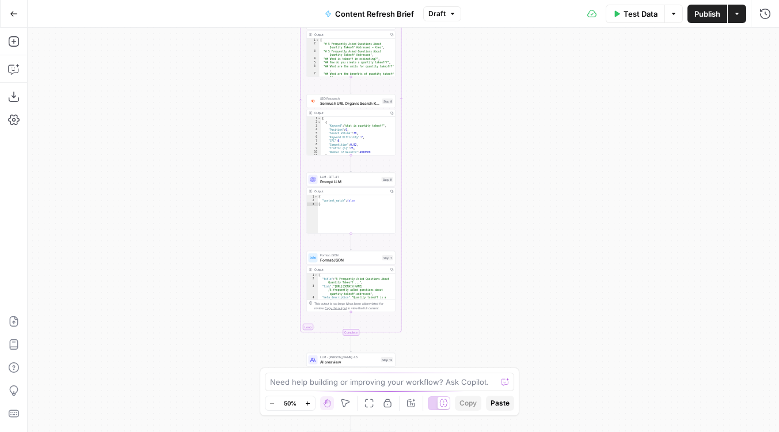
drag, startPoint x: 458, startPoint y: 69, endPoint x: 460, endPoint y: 361, distance: 291.5
click at [460, 361] on div "Workflow Input Settings Inputs Run Code · Python Word count Step 3 Output Copy …" at bounding box center [404, 230] width 752 height 404
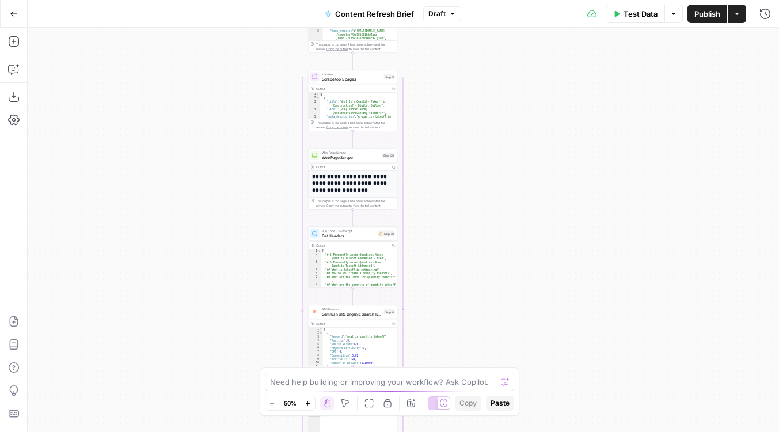
drag, startPoint x: 454, startPoint y: 79, endPoint x: 454, endPoint y: 291, distance: 212.5
click at [454, 291] on div "Workflow Input Settings Inputs Run Code · Python Word count Step 3 Output Copy …" at bounding box center [404, 230] width 752 height 404
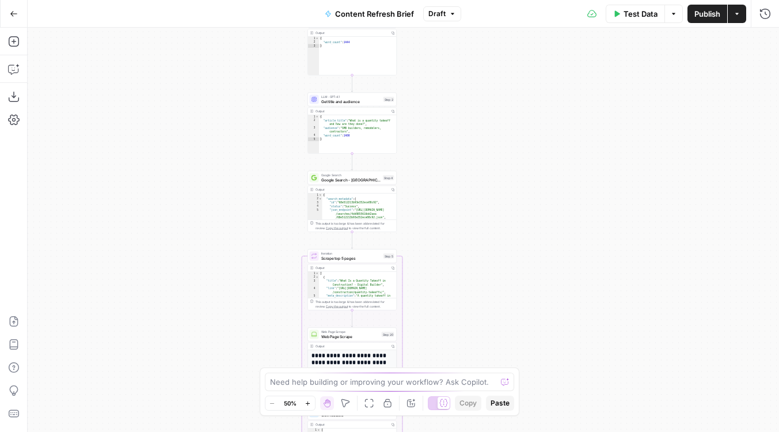
drag, startPoint x: 449, startPoint y: 108, endPoint x: 449, endPoint y: 335, distance: 227.5
click at [449, 335] on div "Workflow Input Settings Inputs Run Code · Python Word count Step 3 Output Copy …" at bounding box center [404, 230] width 752 height 404
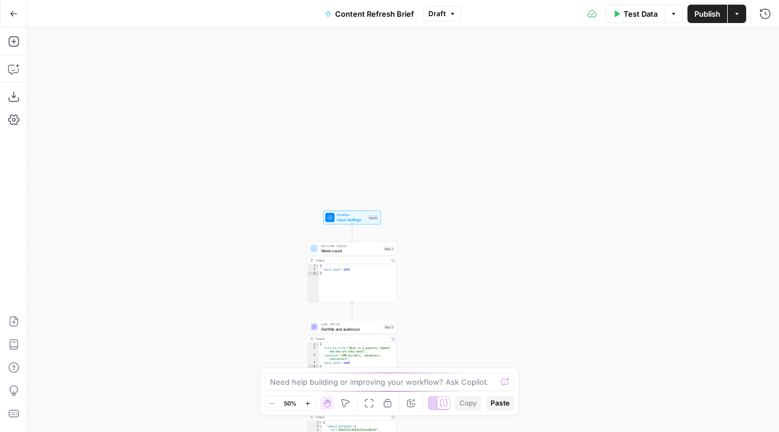
click at [16, 13] on icon "button" at bounding box center [13, 13] width 7 height 5
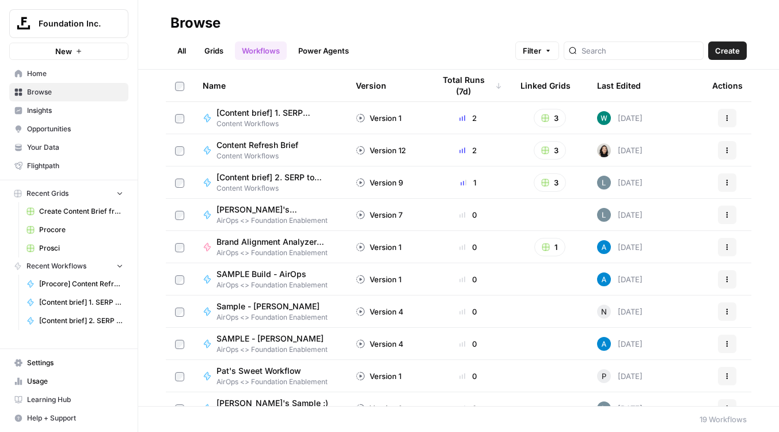
click at [320, 43] on link "Power Agents" at bounding box center [323, 50] width 65 height 18
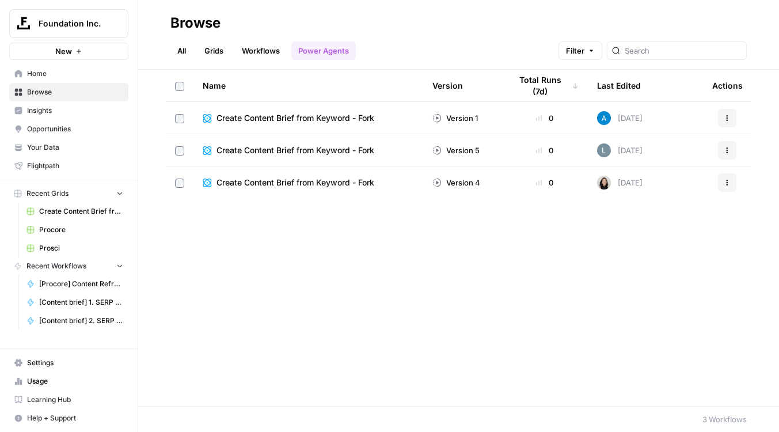
click at [266, 46] on link "Workflows" at bounding box center [261, 50] width 52 height 18
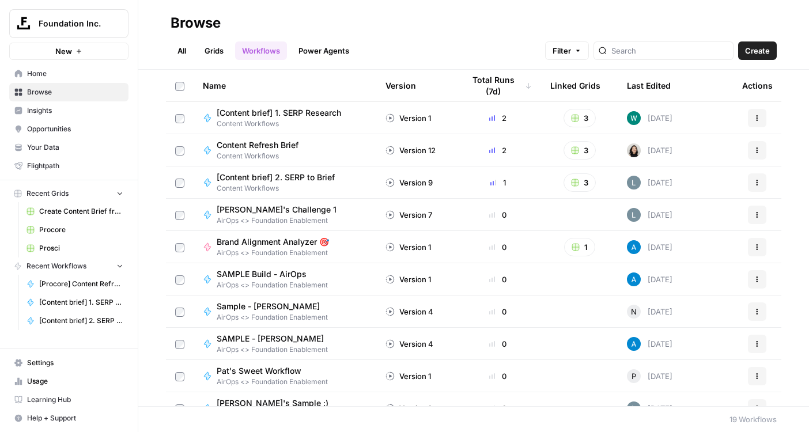
click at [647, 86] on div "Last Edited" at bounding box center [649, 86] width 44 height 32
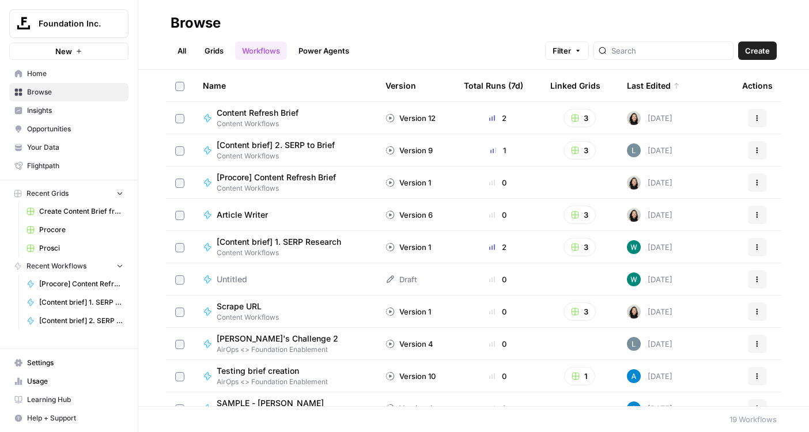
click at [285, 182] on span "[Procore] Content Refresh Brief" at bounding box center [276, 178] width 119 height 12
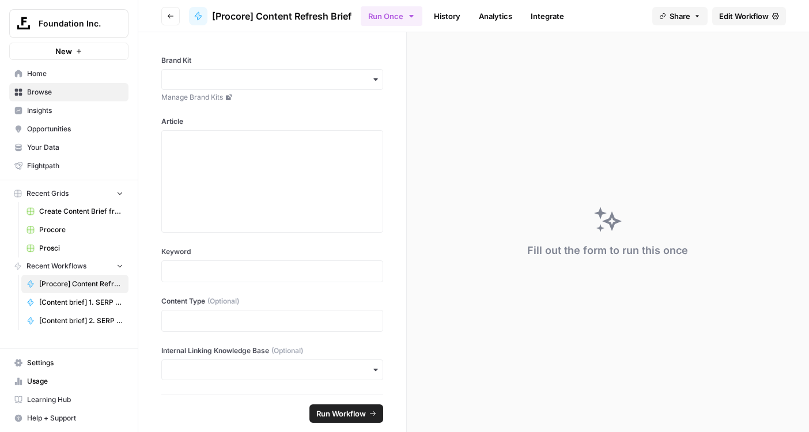
click at [737, 12] on span "Edit Workflow" at bounding box center [744, 16] width 50 height 12
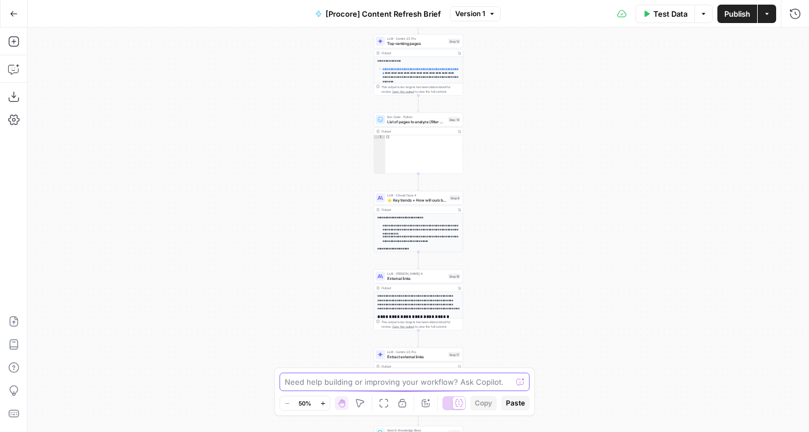
drag, startPoint x: 494, startPoint y: 79, endPoint x: 410, endPoint y: 404, distance: 335.6
click at [410, 404] on body "Foundation Inc. New Home Browse Insights Opportunities Your Data Flightpath Rec…" at bounding box center [404, 216] width 809 height 432
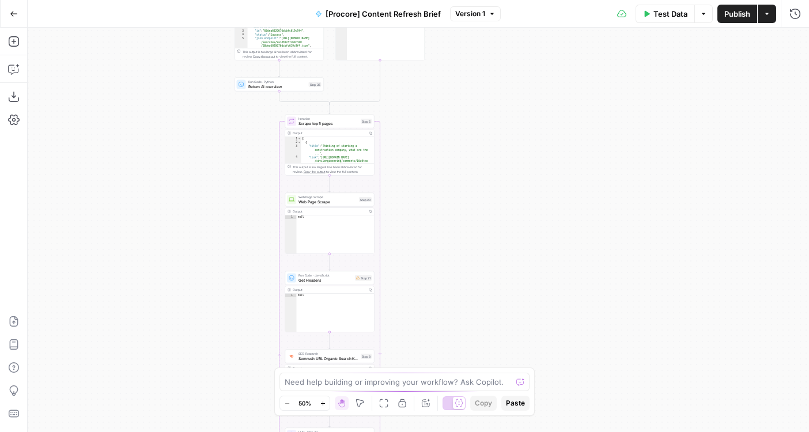
drag, startPoint x: 428, startPoint y: 103, endPoint x: 423, endPoint y: 430, distance: 326.6
click at [423, 430] on div "true false Workflow Input Settings Inputs Run Code · Python Word count Step 3 O…" at bounding box center [418, 230] width 781 height 404
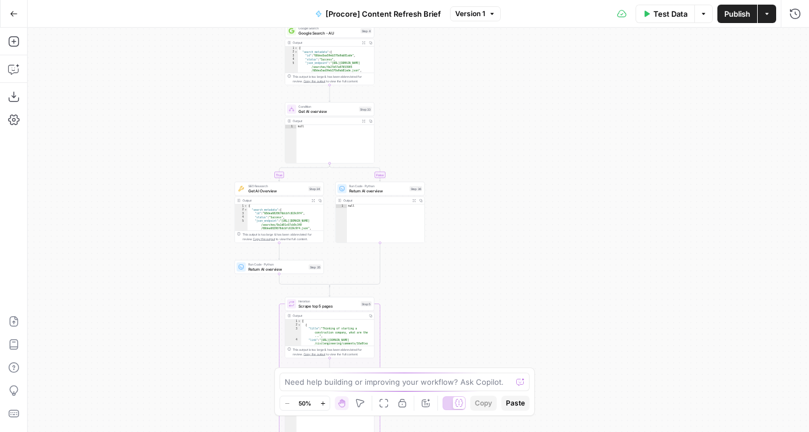
drag, startPoint x: 427, startPoint y: 154, endPoint x: 427, endPoint y: 330, distance: 176.3
click at [427, 330] on div "true false Workflow Input Settings Inputs Run Code · Python Word count Step 3 O…" at bounding box center [418, 230] width 781 height 404
click at [330, 103] on div "Copy step Delete step Add Note Test" at bounding box center [343, 98] width 58 height 10
click at [330, 98] on icon "button" at bounding box center [330, 98] width 4 height 4
